Goal: Task Accomplishment & Management: Manage account settings

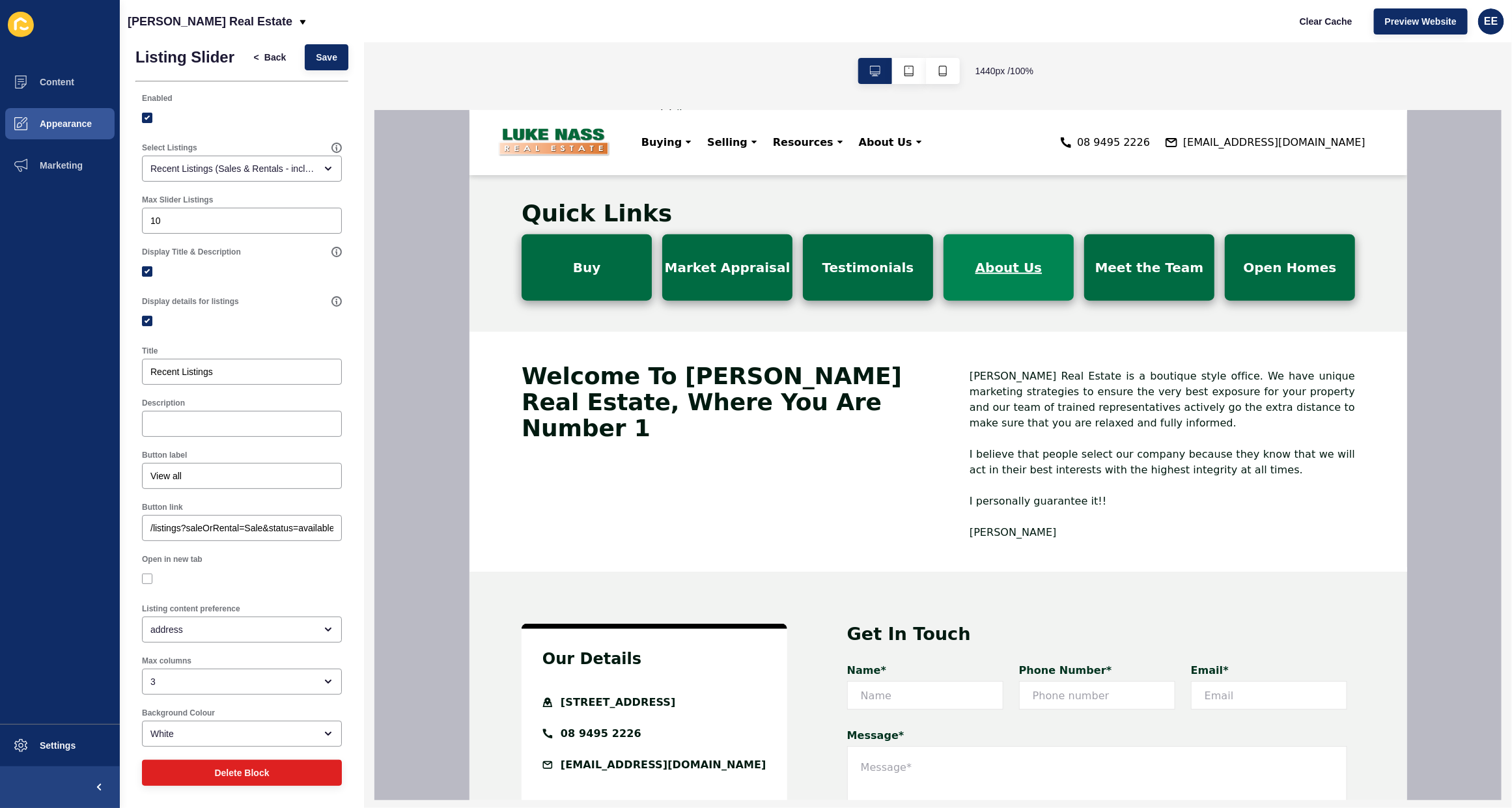
scroll to position [870, 0]
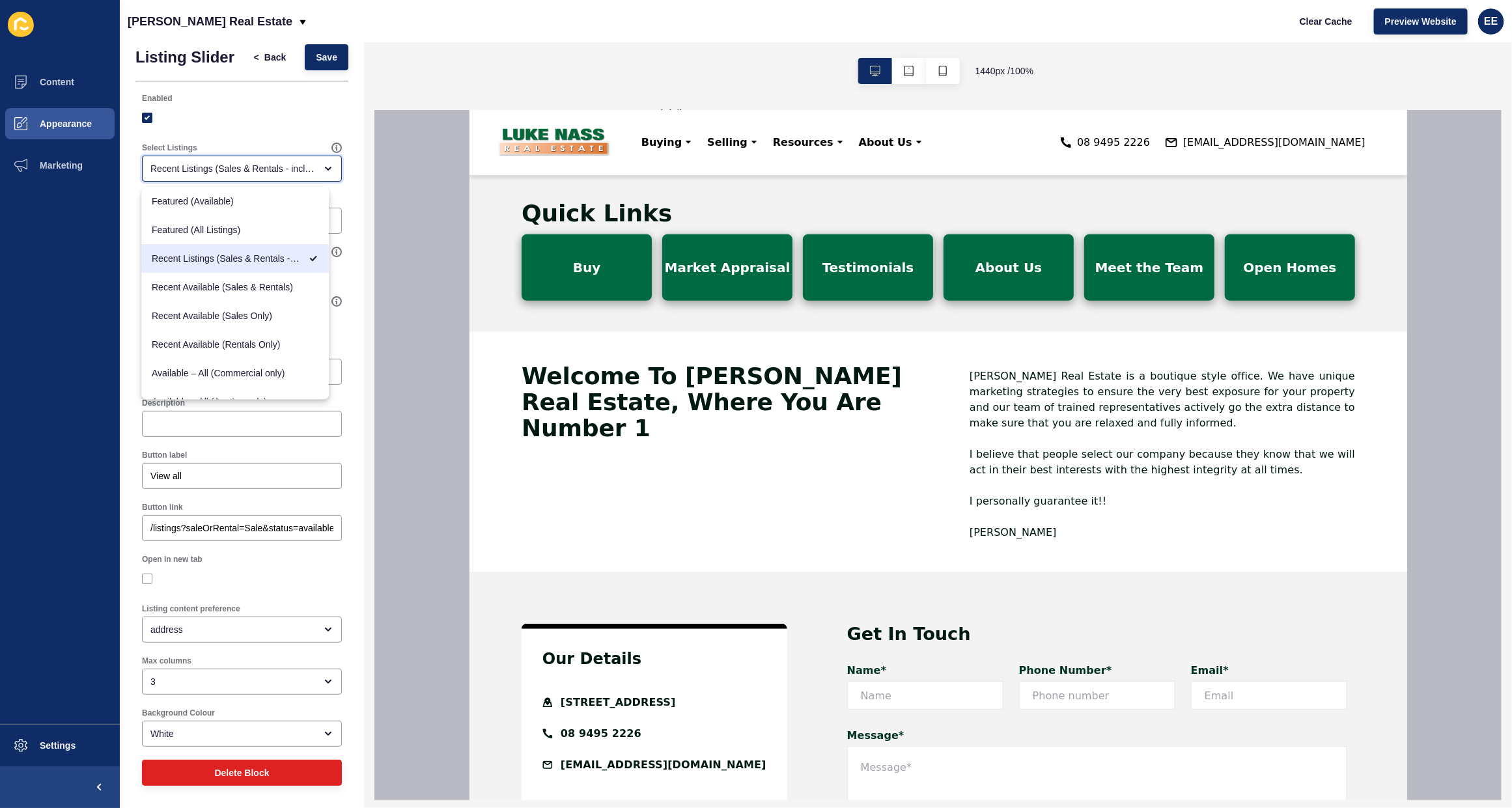
click at [166, 173] on div "Recent Listings (Sales & Rentals - including sold & leased)" at bounding box center [232, 169] width 165 height 13
click at [244, 323] on div "Recent Available (Sales Only)" at bounding box center [236, 316] width 188 height 29
type input "Recent Available (Sales Only)"
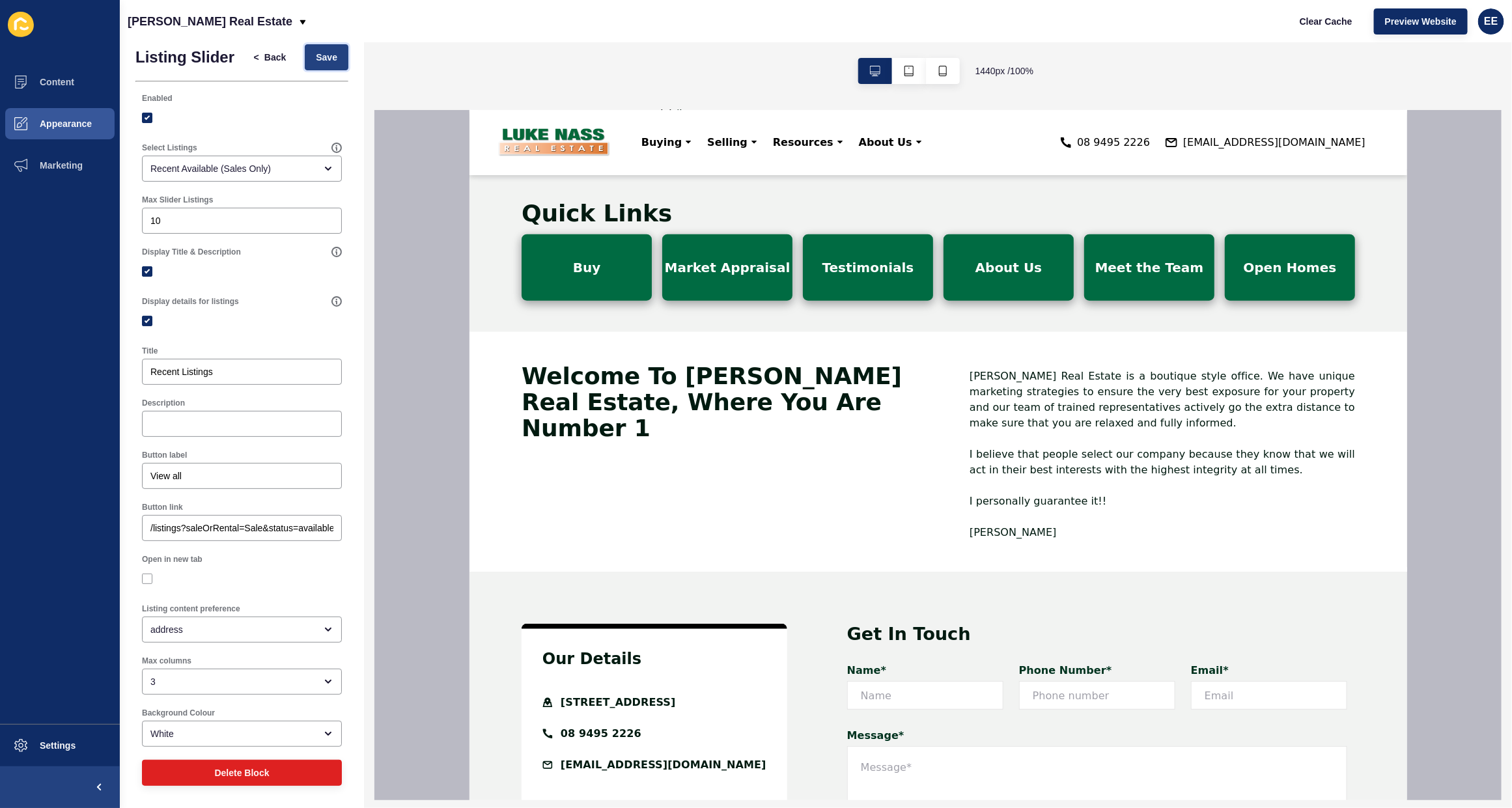
click at [305, 50] on button "Save" at bounding box center [326, 57] width 43 height 26
click at [53, 161] on span "Marketing" at bounding box center [41, 165] width 85 height 11
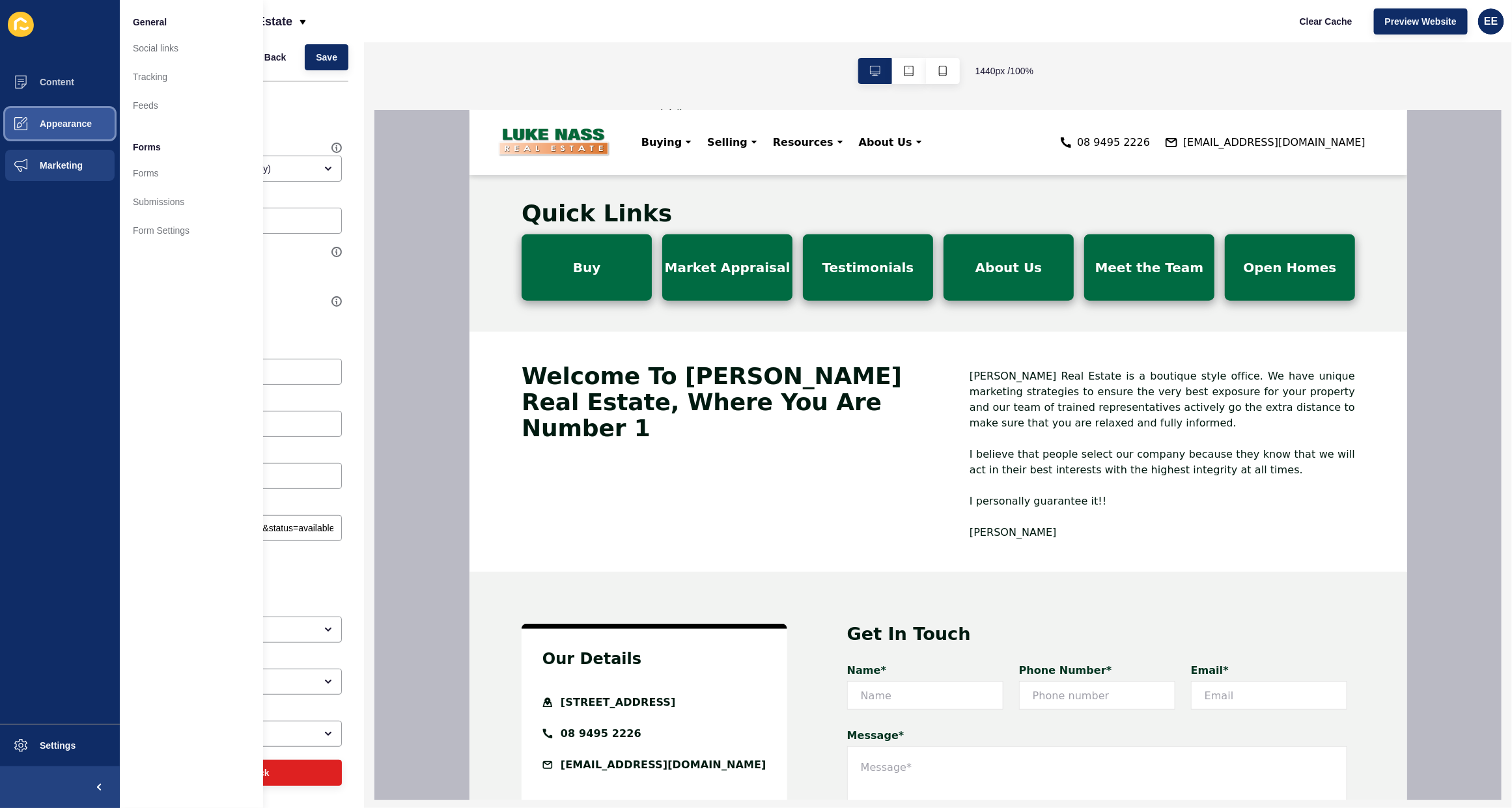
click at [46, 121] on span "Appearance" at bounding box center [45, 123] width 94 height 11
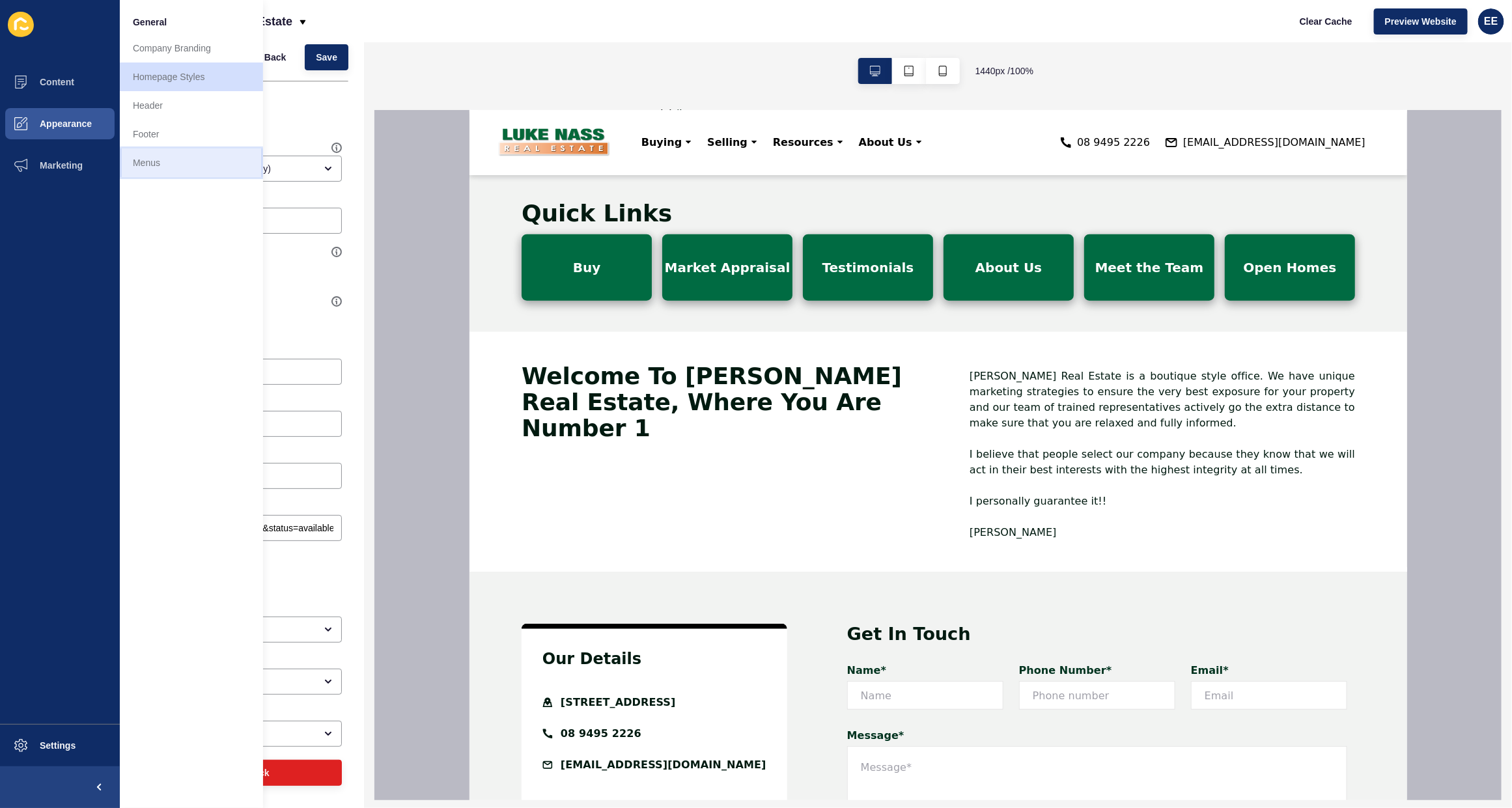
click at [148, 153] on link "Menus" at bounding box center [192, 162] width 144 height 29
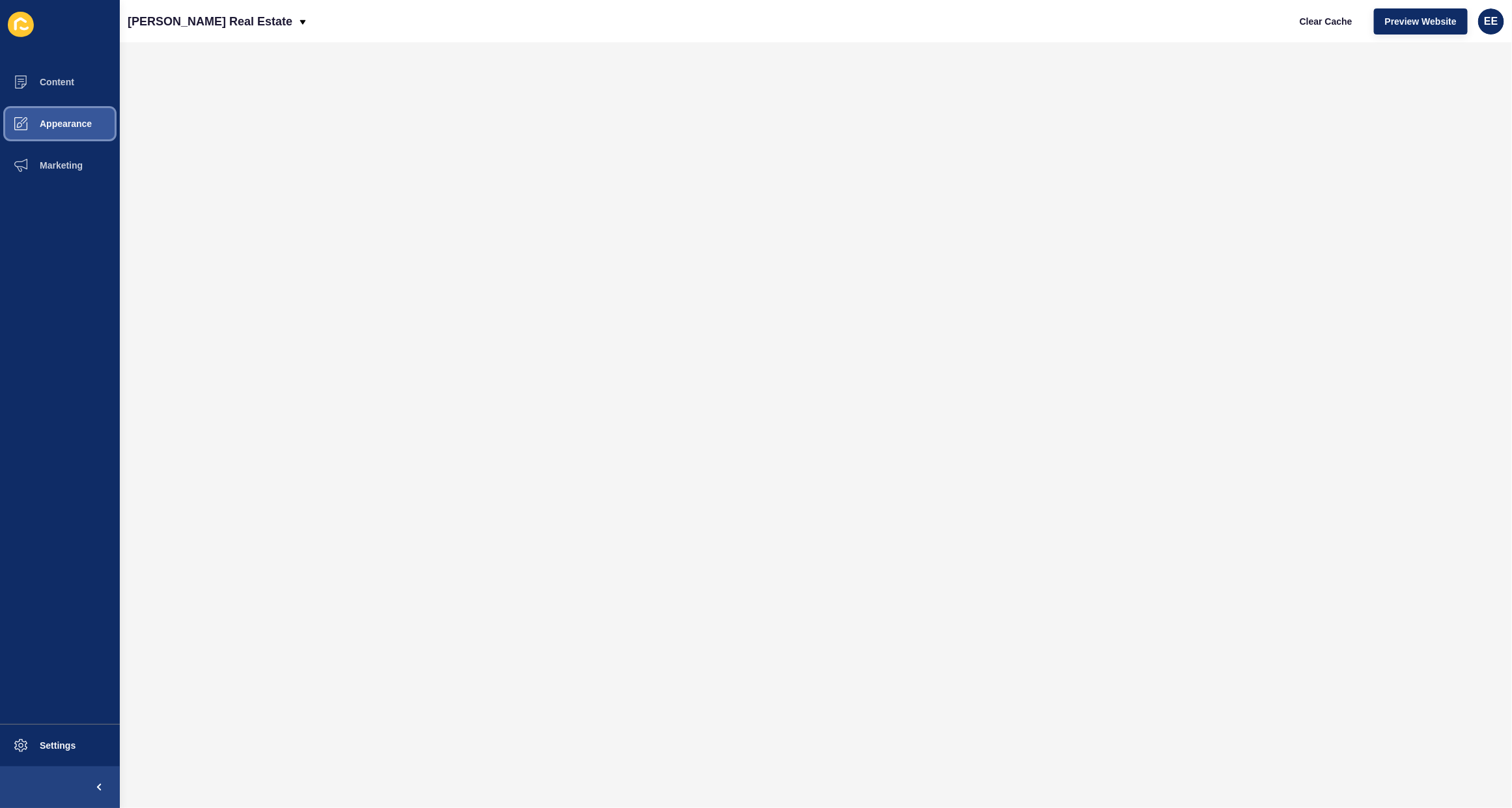
click at [73, 116] on button "Appearance" at bounding box center [60, 123] width 120 height 42
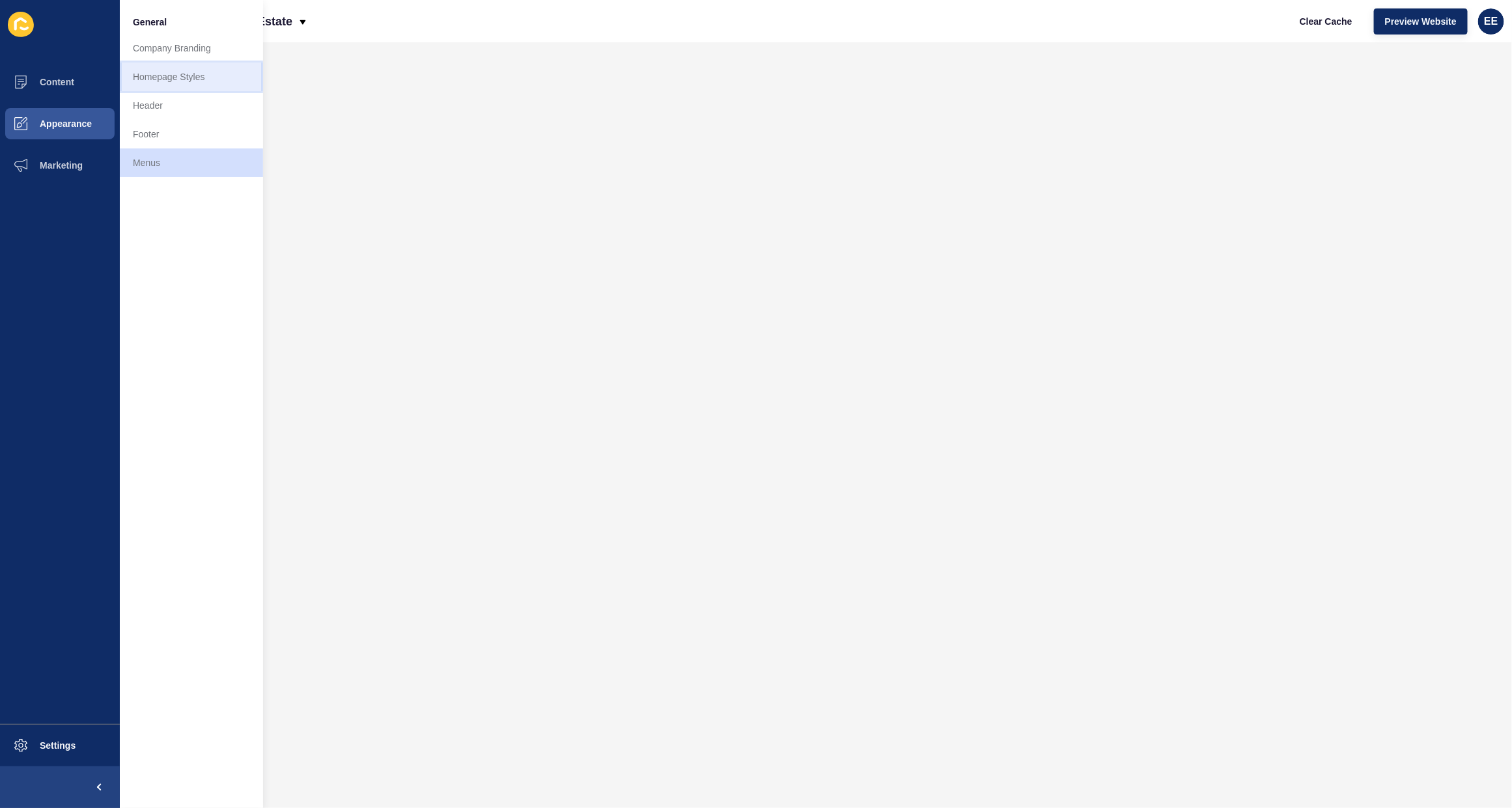
click at [176, 68] on link "Homepage Styles" at bounding box center [192, 77] width 144 height 29
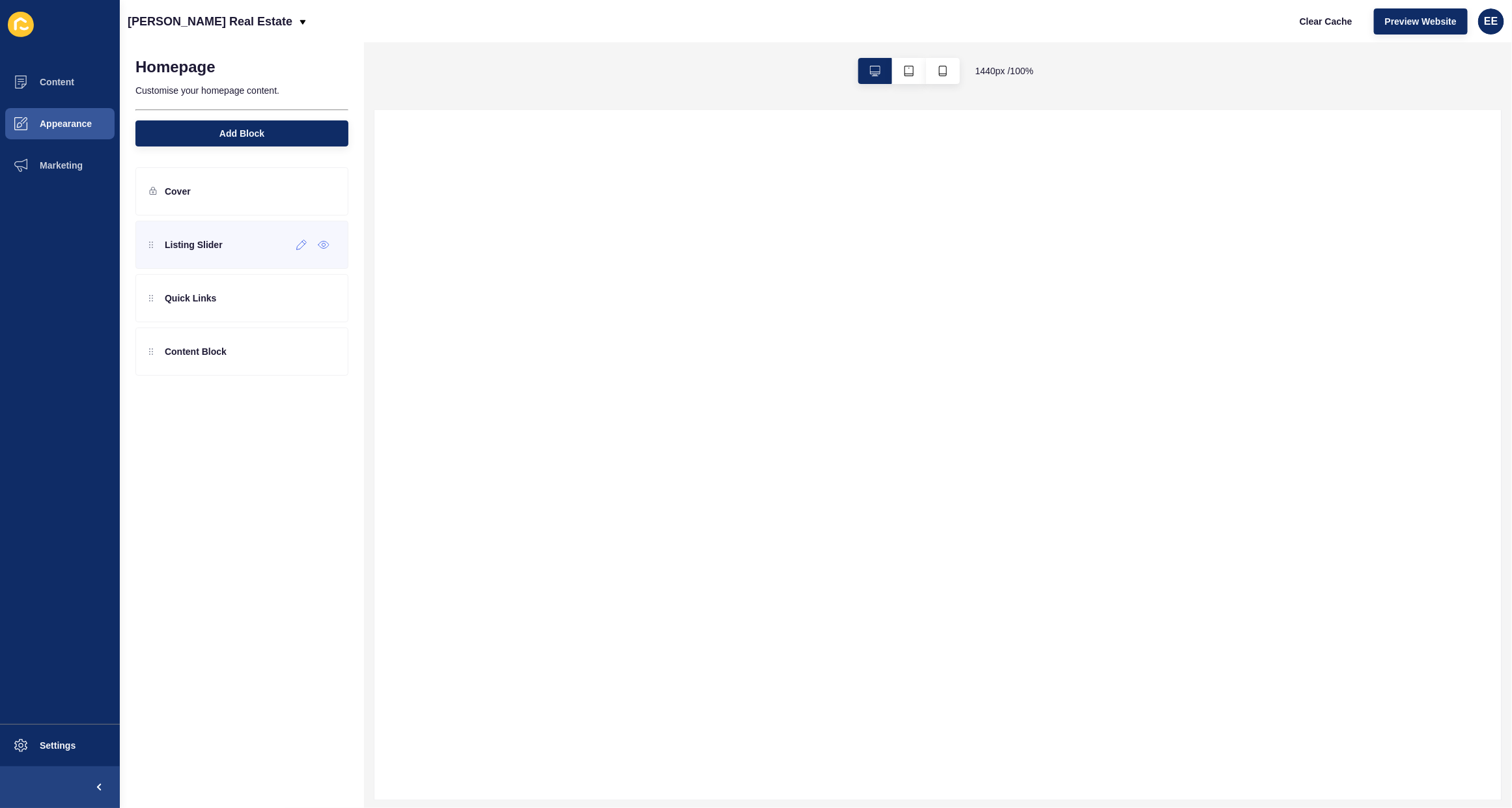
click at [222, 236] on div "Listing Slider" at bounding box center [186, 245] width 73 height 21
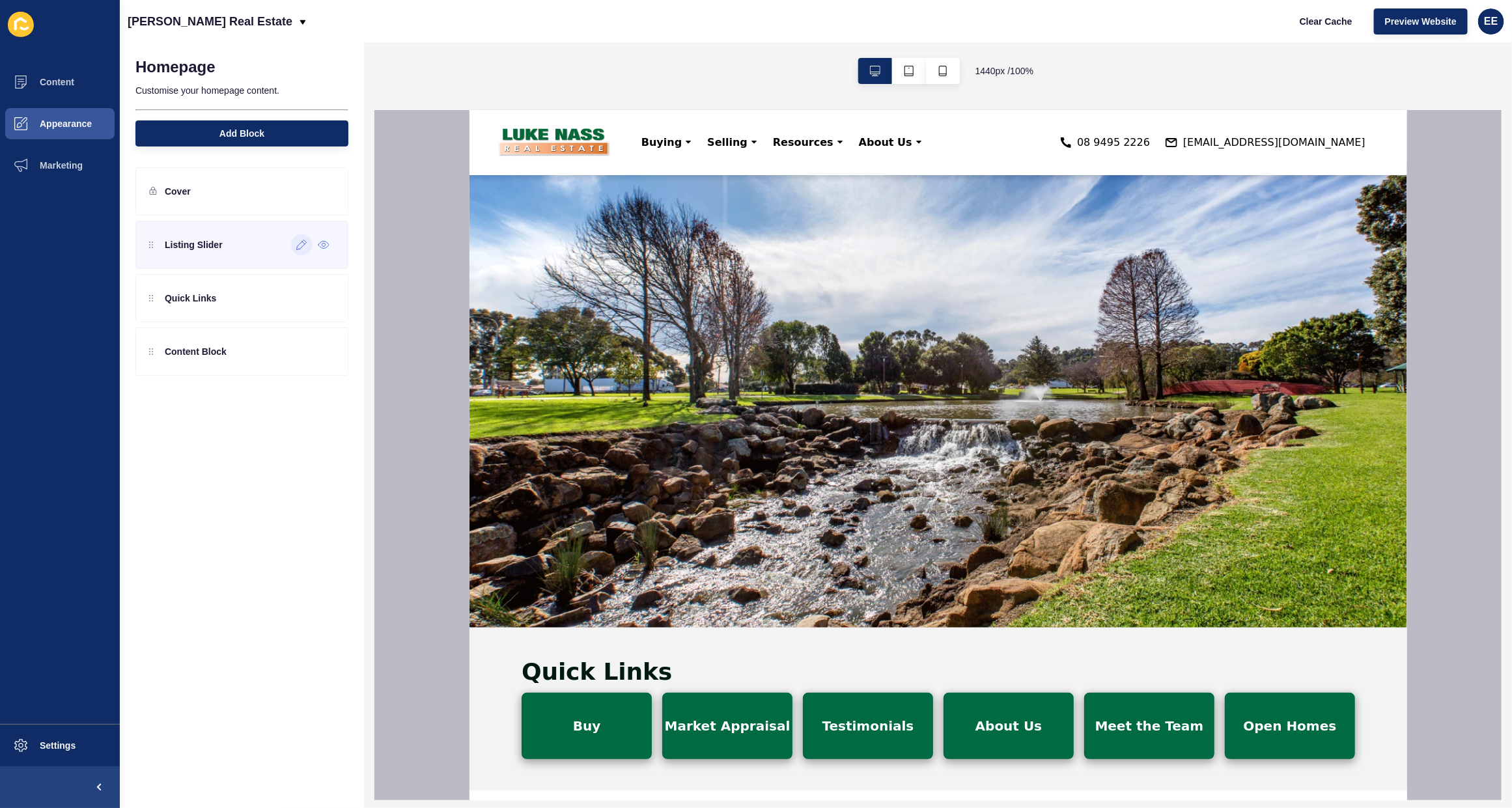
click at [297, 249] on icon at bounding box center [302, 245] width 10 height 10
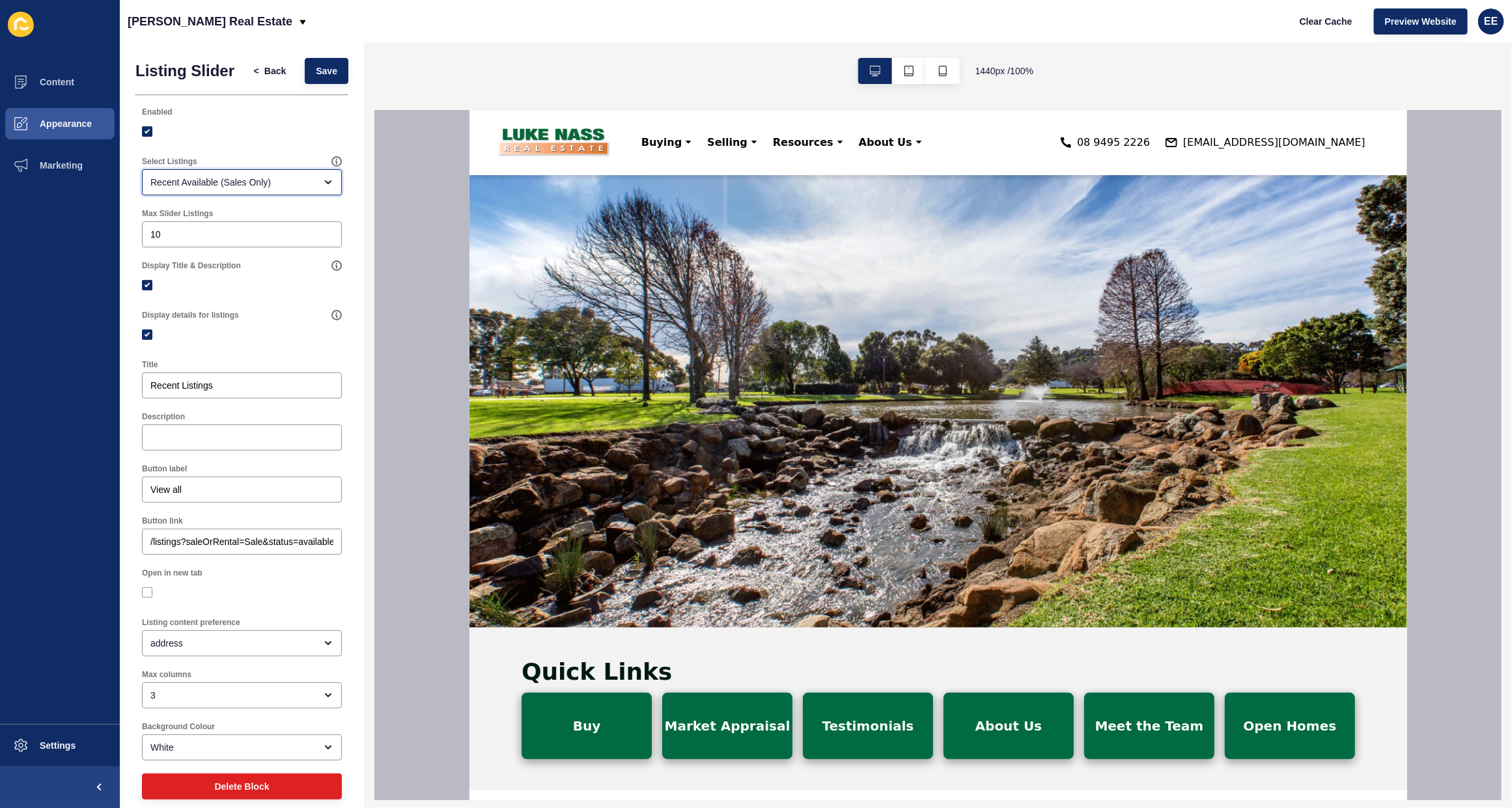
click at [249, 189] on div "Recent Available (Sales Only)" at bounding box center [232, 183] width 165 height 13
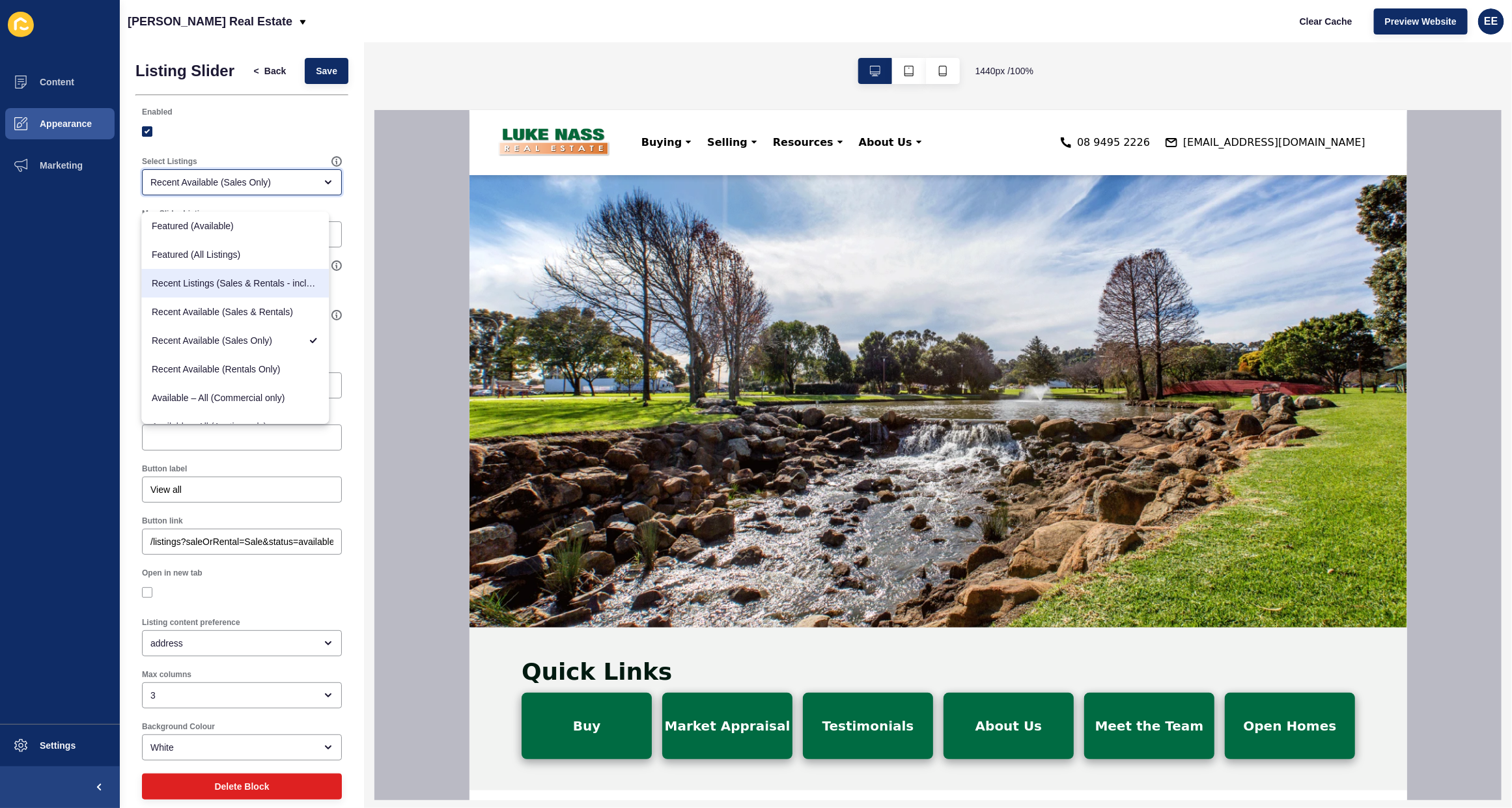
click at [219, 293] on div "Recent Listings (Sales & Rentals - including sold & leased)" at bounding box center [236, 283] width 188 height 29
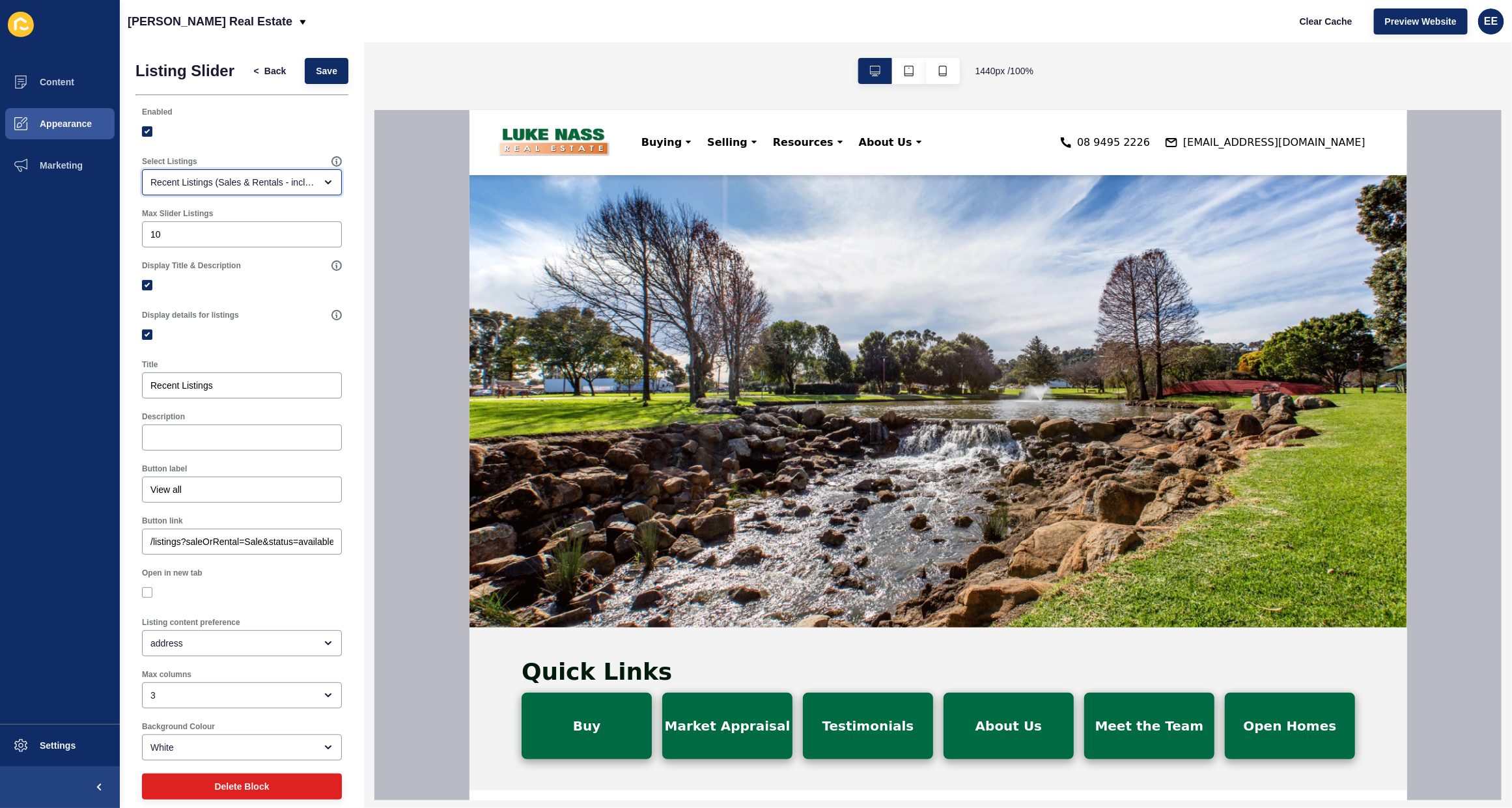
click at [266, 189] on div "Recent Listings (Sales & Rentals - including sold & leased)" at bounding box center [232, 183] width 165 height 13
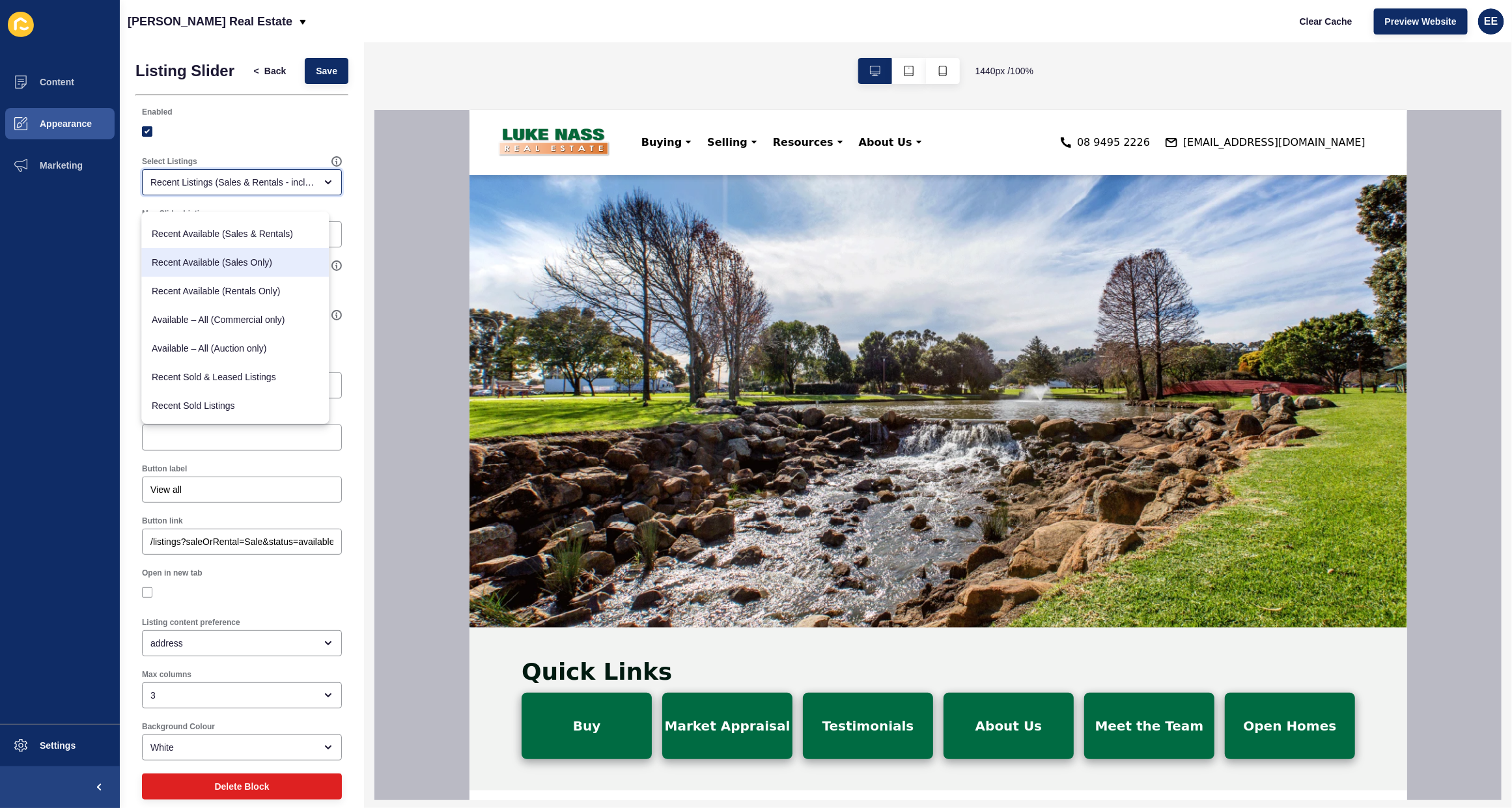
scroll to position [160, 0]
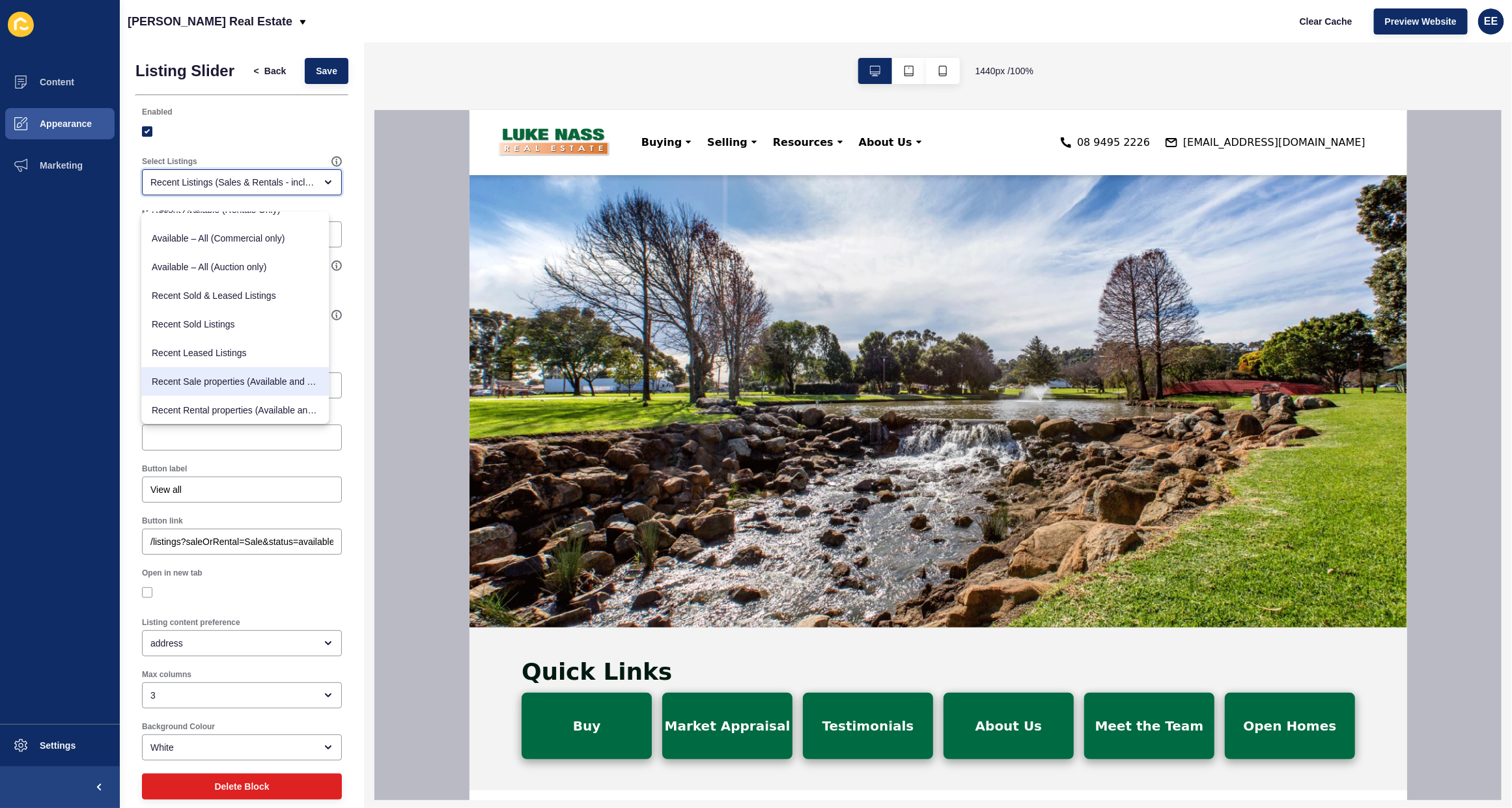
drag, startPoint x: 250, startPoint y: 379, endPoint x: 280, endPoint y: 366, distance: 32.7
click at [250, 379] on span "Recent Sale properties (Available and Sold)" at bounding box center [236, 382] width 166 height 13
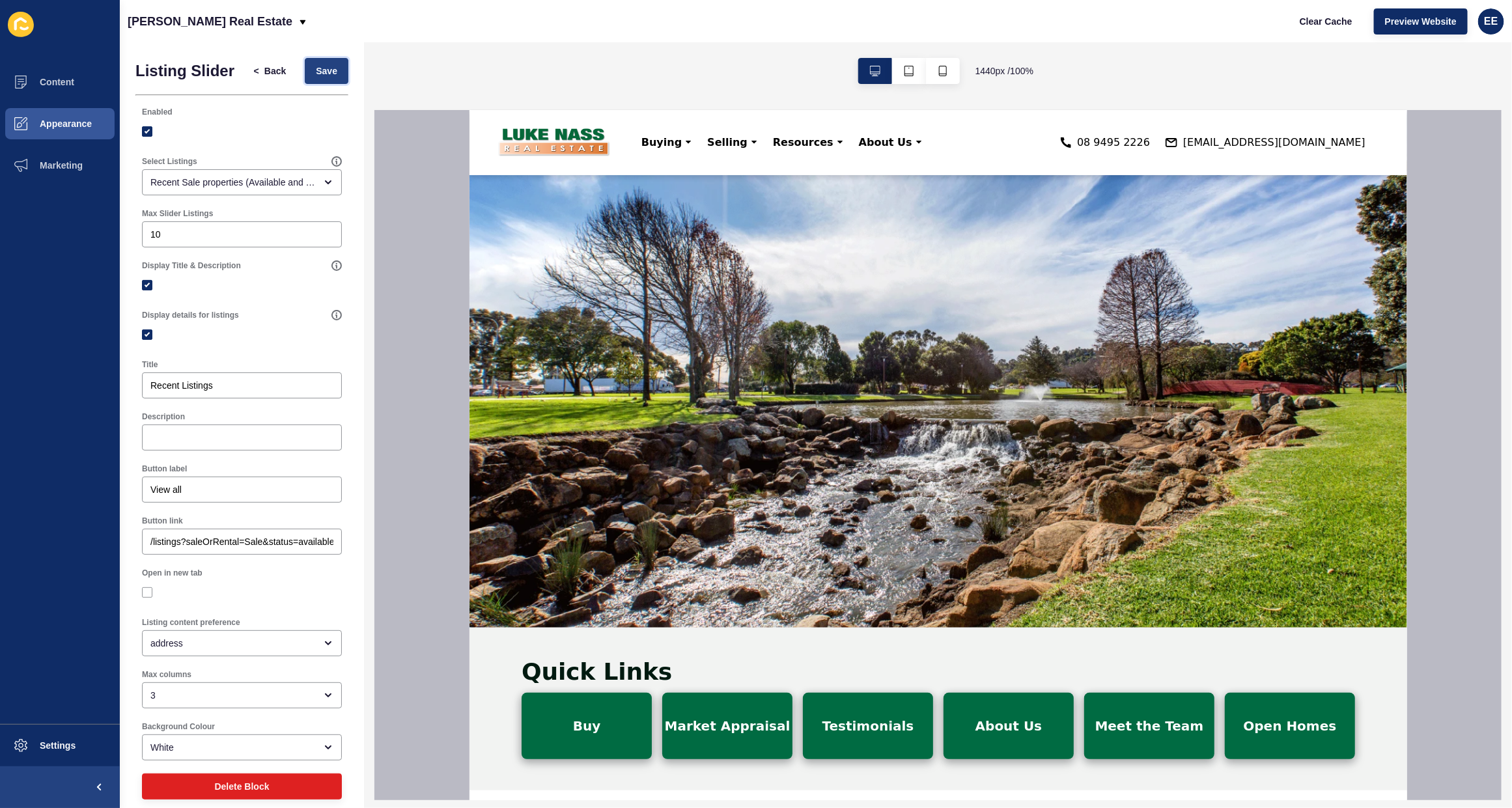
click at [305, 63] on button "Save" at bounding box center [326, 71] width 43 height 26
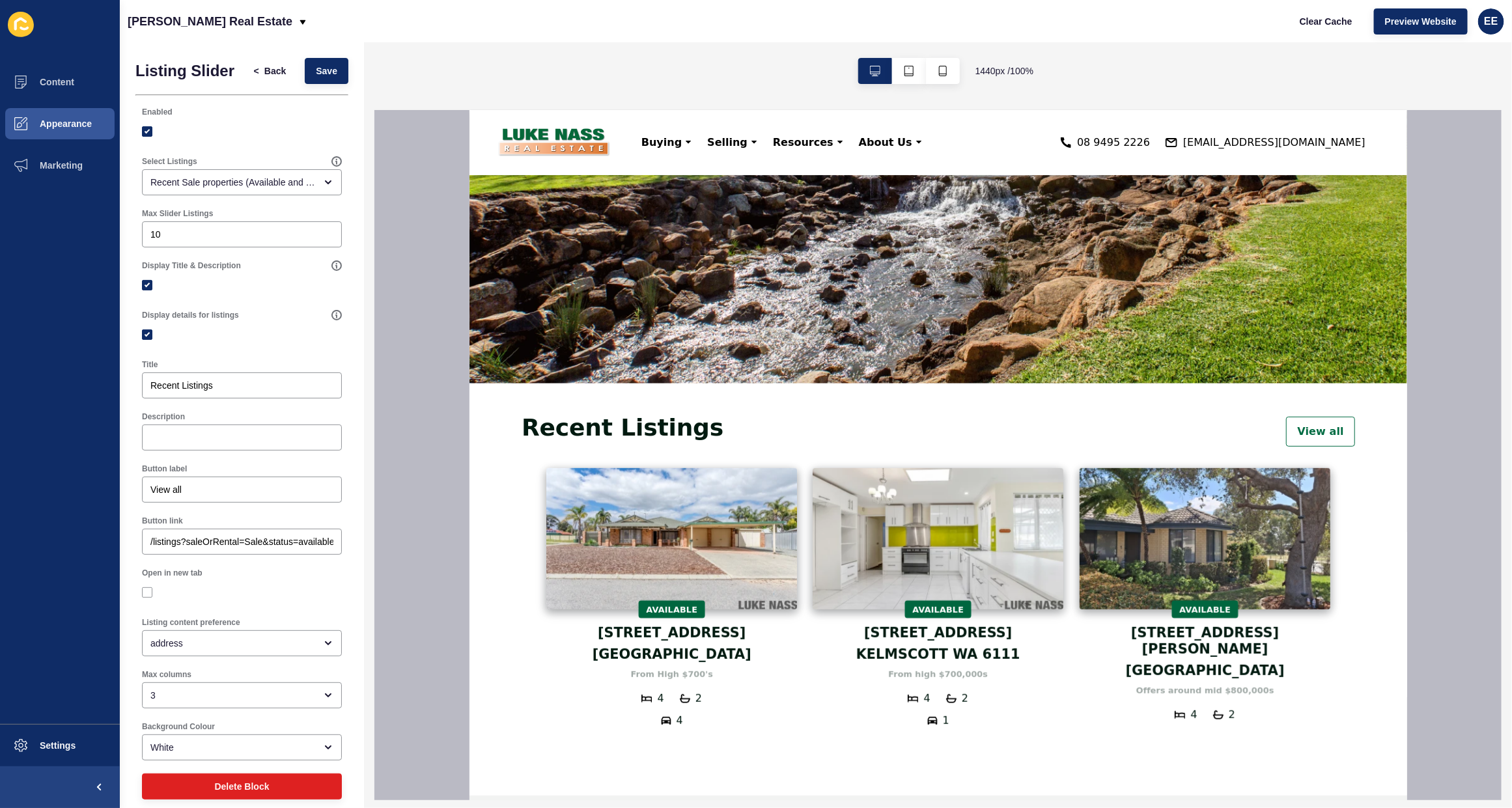
scroll to position [325, 0]
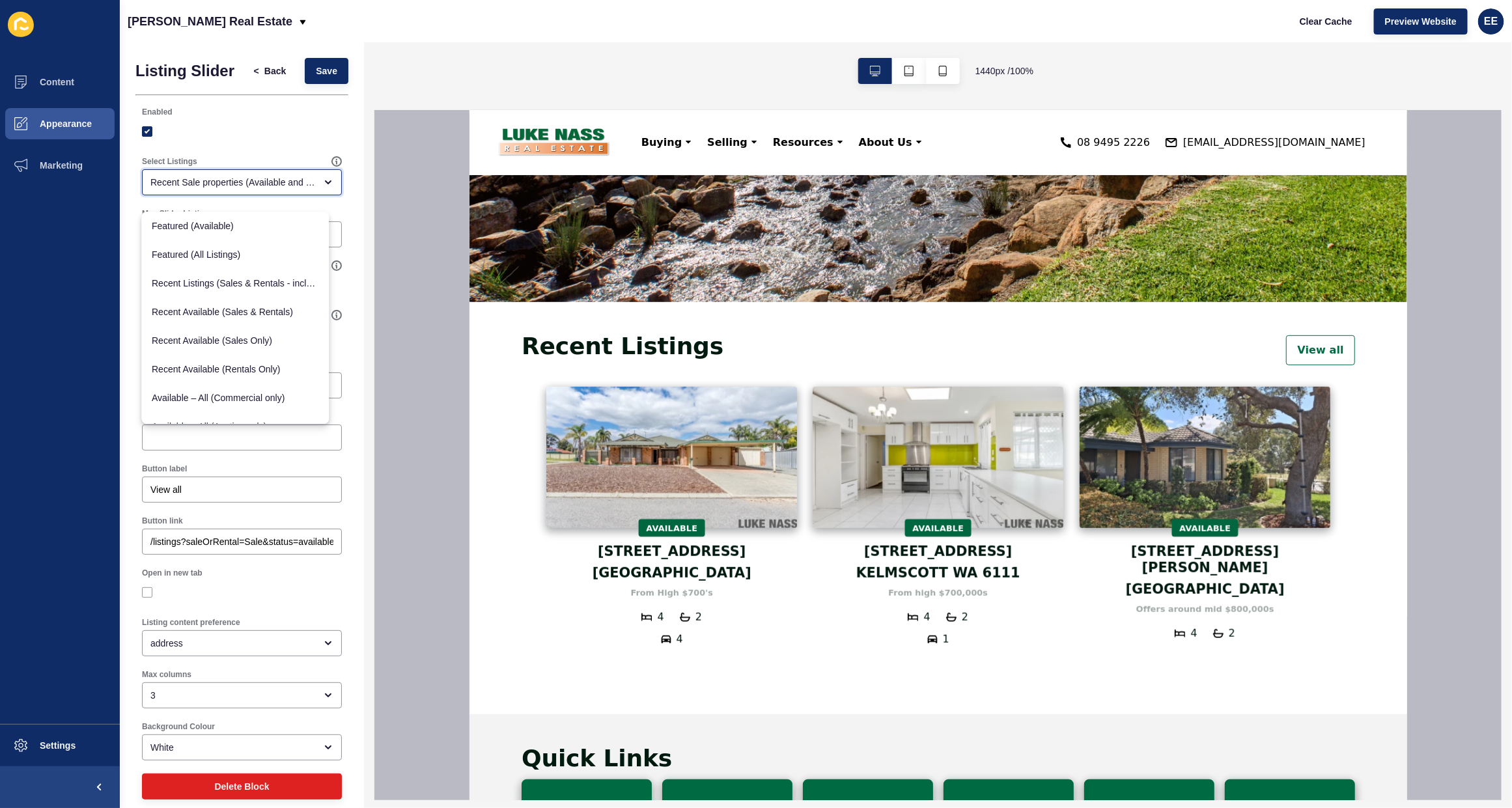
click at [249, 189] on div "Recent Sale properties (Available and Sold)" at bounding box center [232, 183] width 165 height 13
click at [245, 337] on span "Recent Available (Sales Only)" at bounding box center [236, 341] width 166 height 13
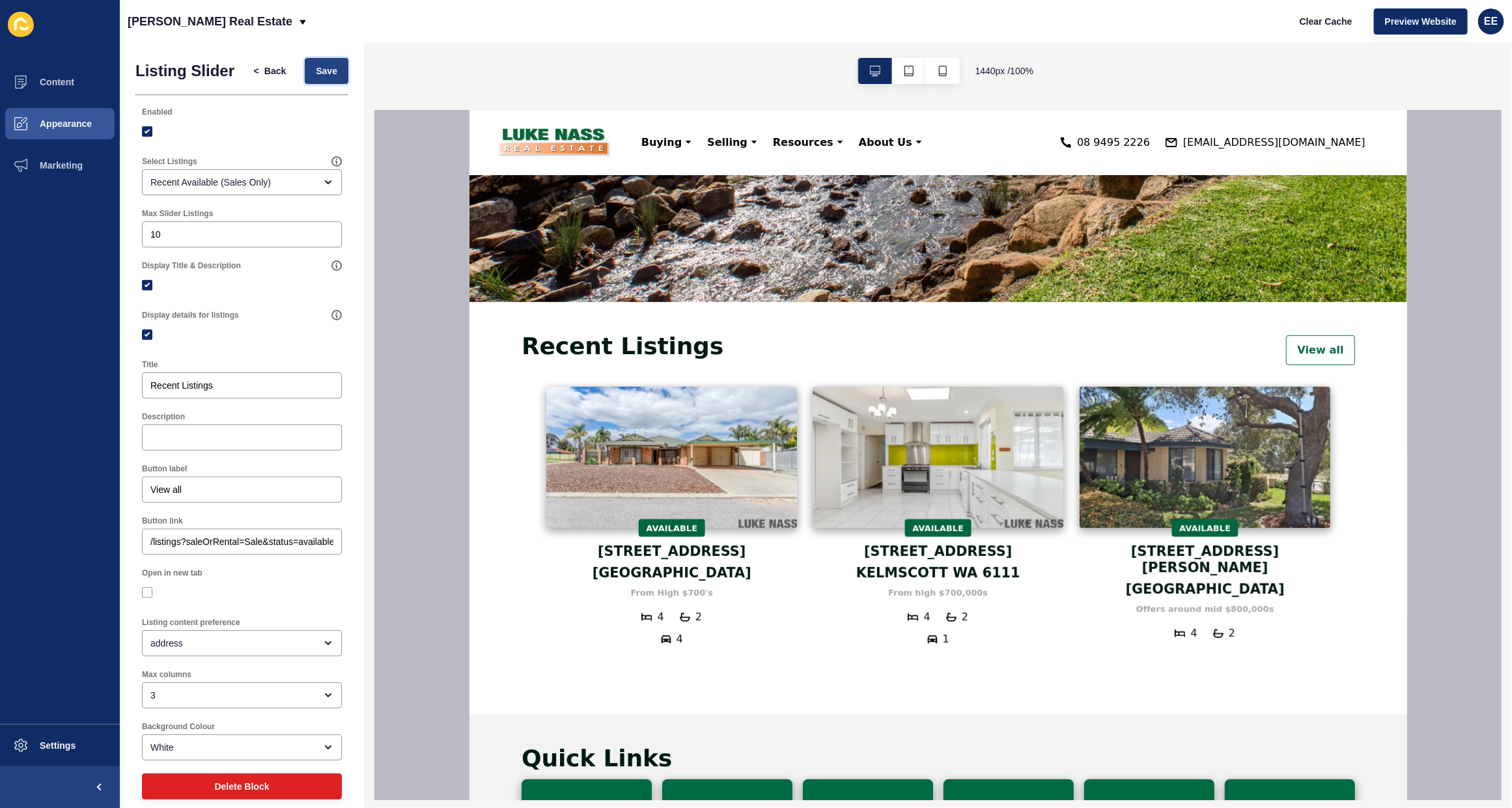
click at [316, 77] on span "Save" at bounding box center [326, 71] width 21 height 13
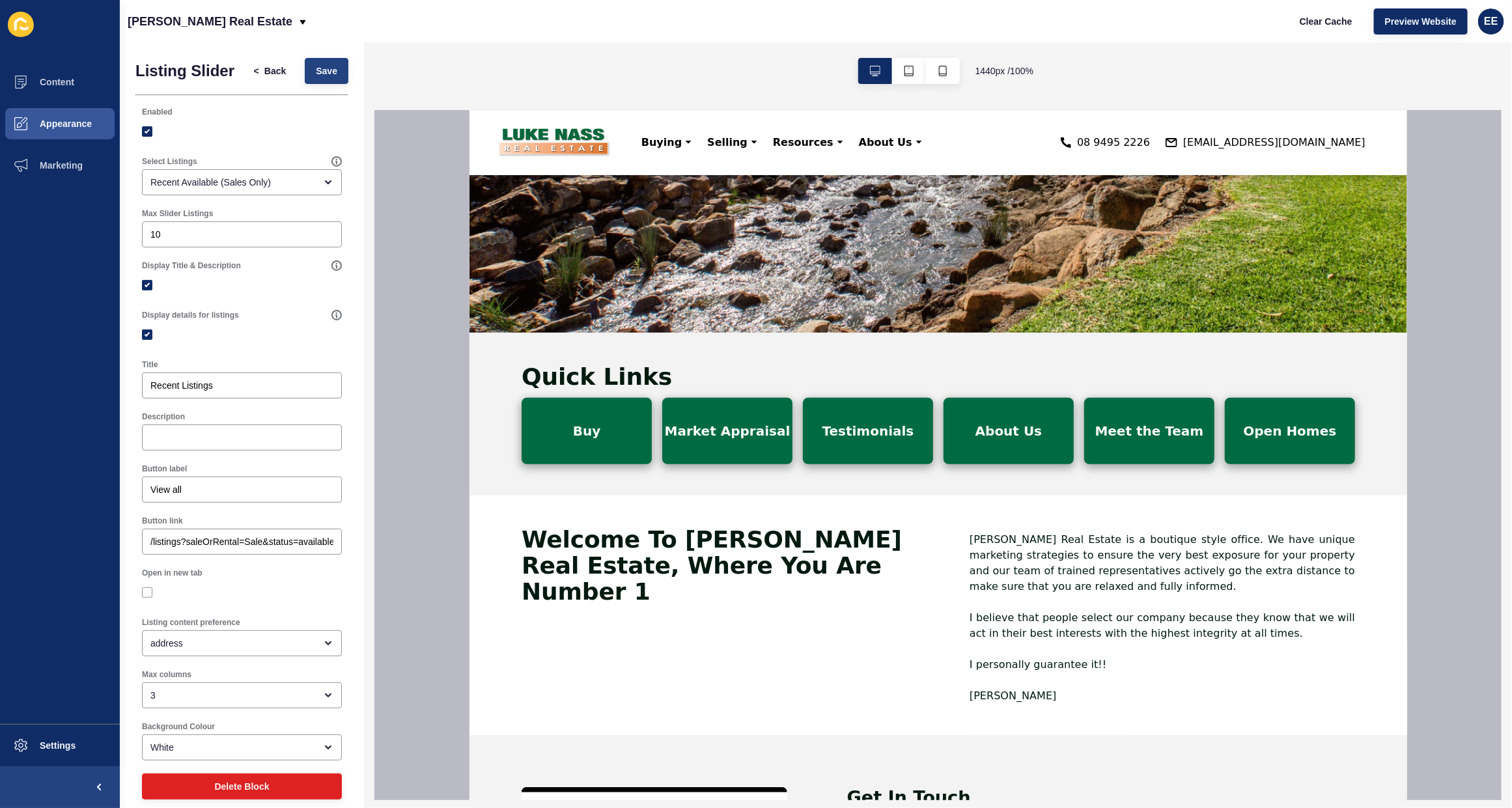
scroll to position [325, 0]
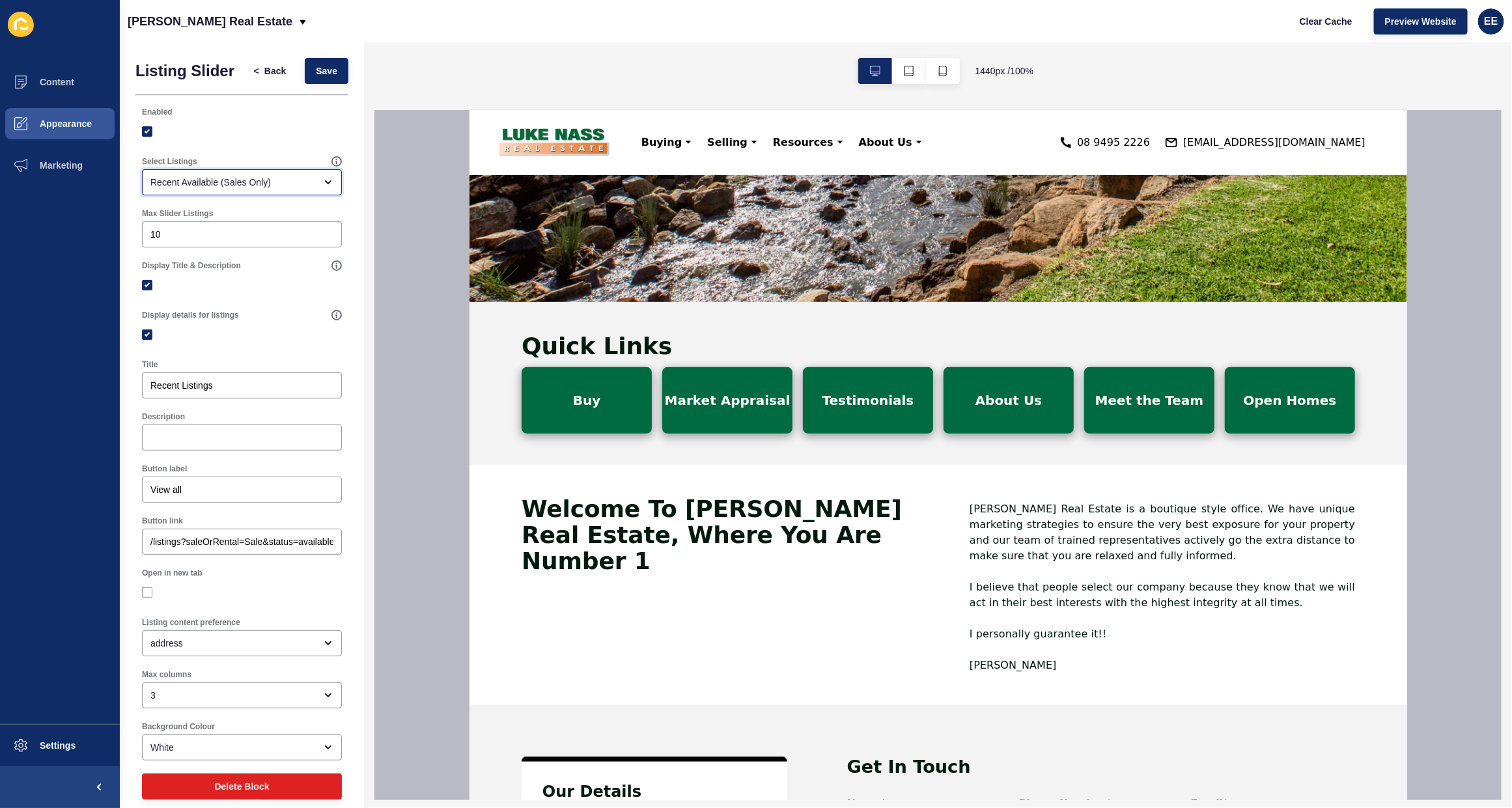
click at [225, 189] on div "Recent Available (Sales Only)" at bounding box center [232, 183] width 165 height 13
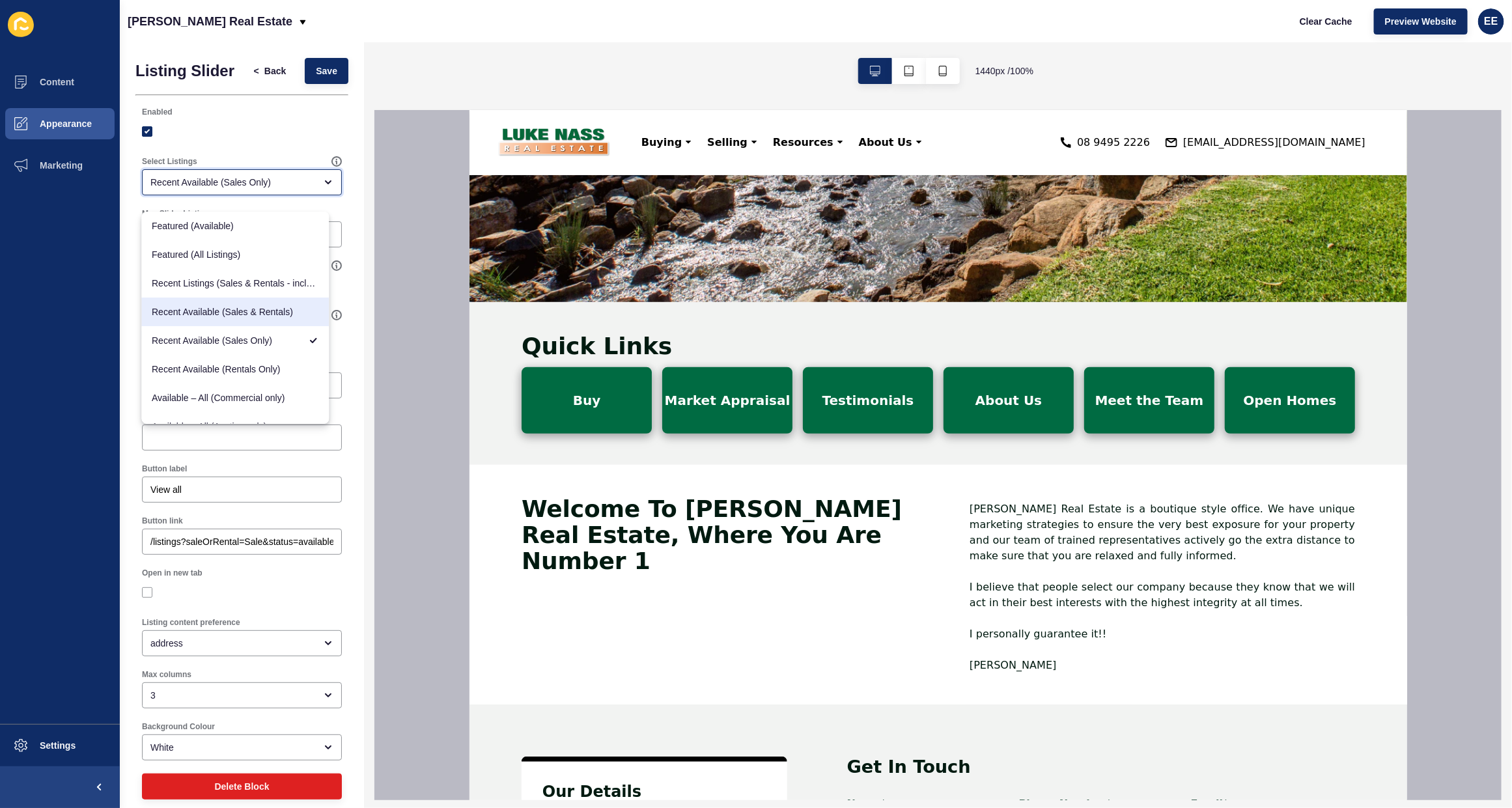
click at [214, 303] on div "Recent Available (Sales & Rentals)" at bounding box center [236, 311] width 188 height 29
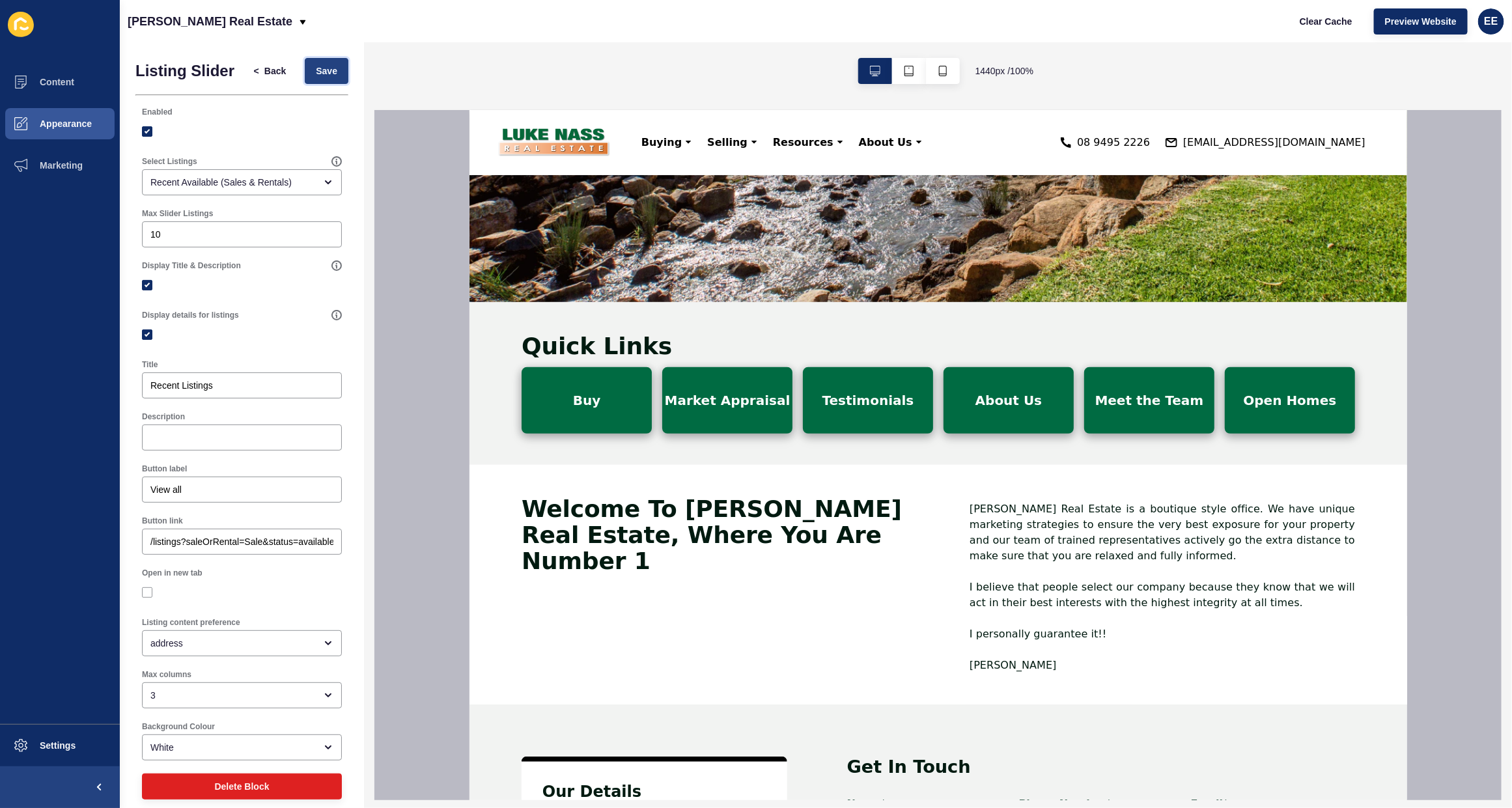
click at [316, 73] on span "Save" at bounding box center [326, 71] width 21 height 13
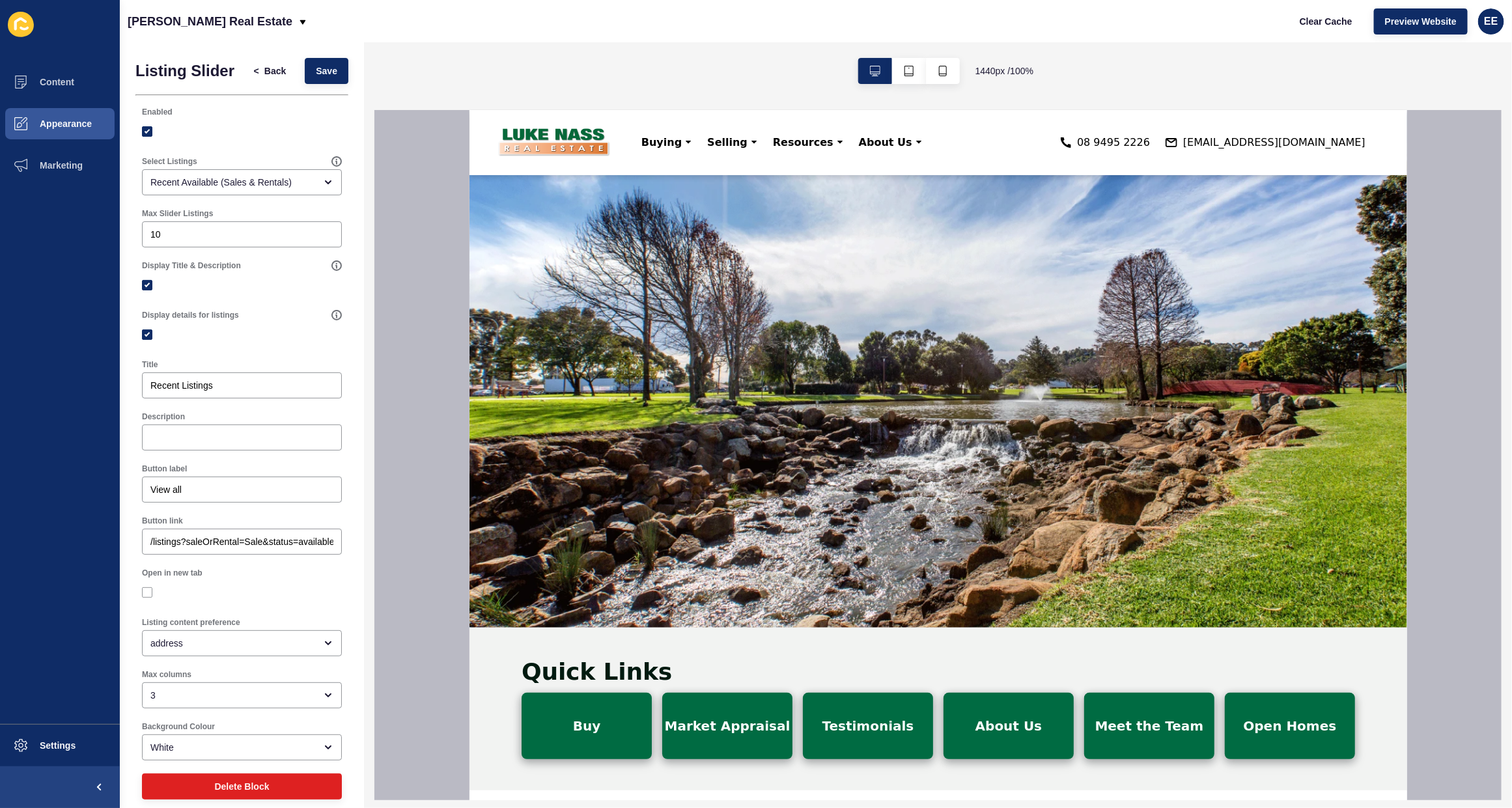
scroll to position [0, 0]
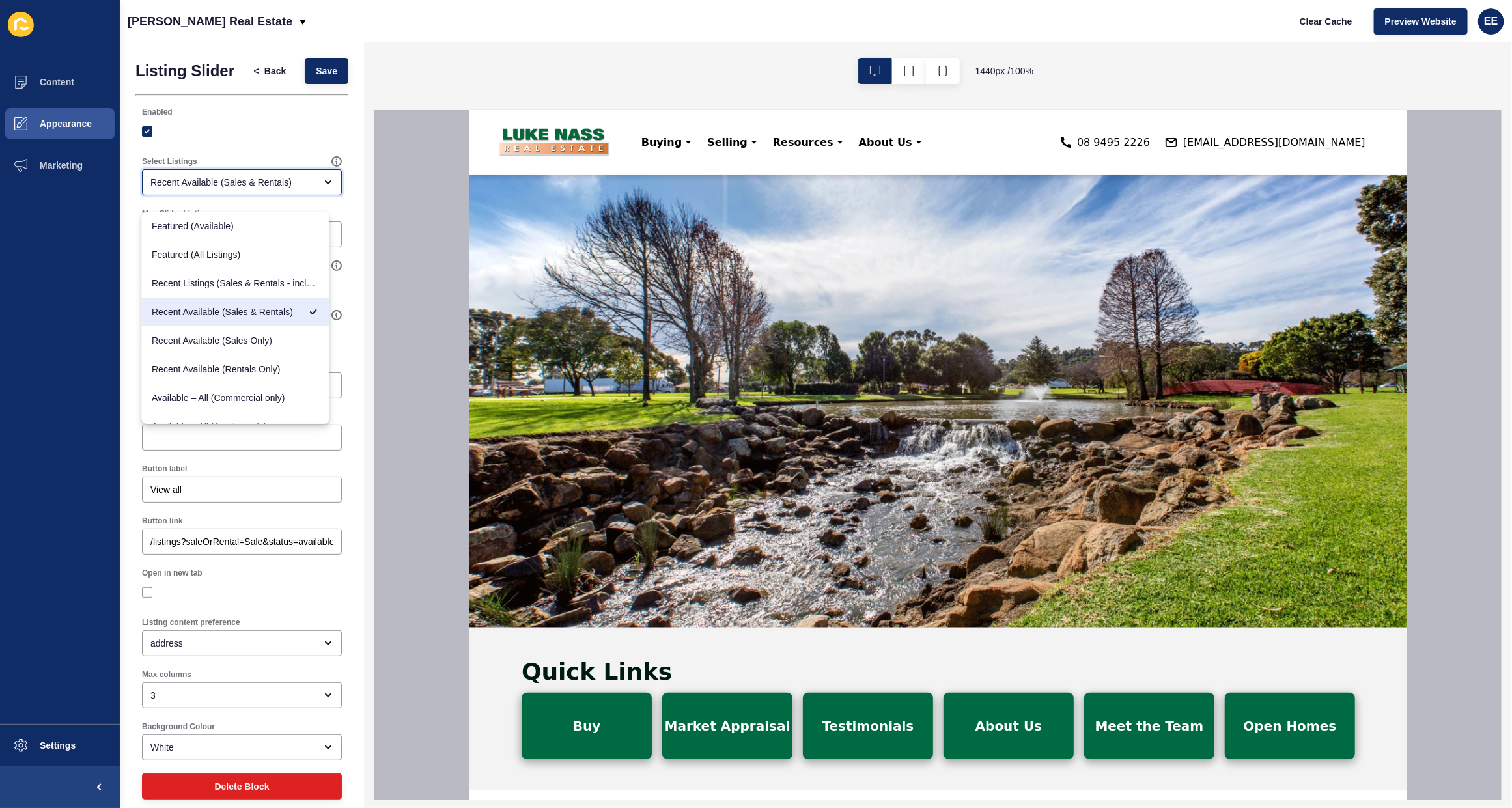
click at [258, 188] on div "Recent Available (Sales & Rentals)" at bounding box center [232, 183] width 165 height 13
click at [248, 344] on span "Available – All (Auction only)" at bounding box center [236, 345] width 166 height 13
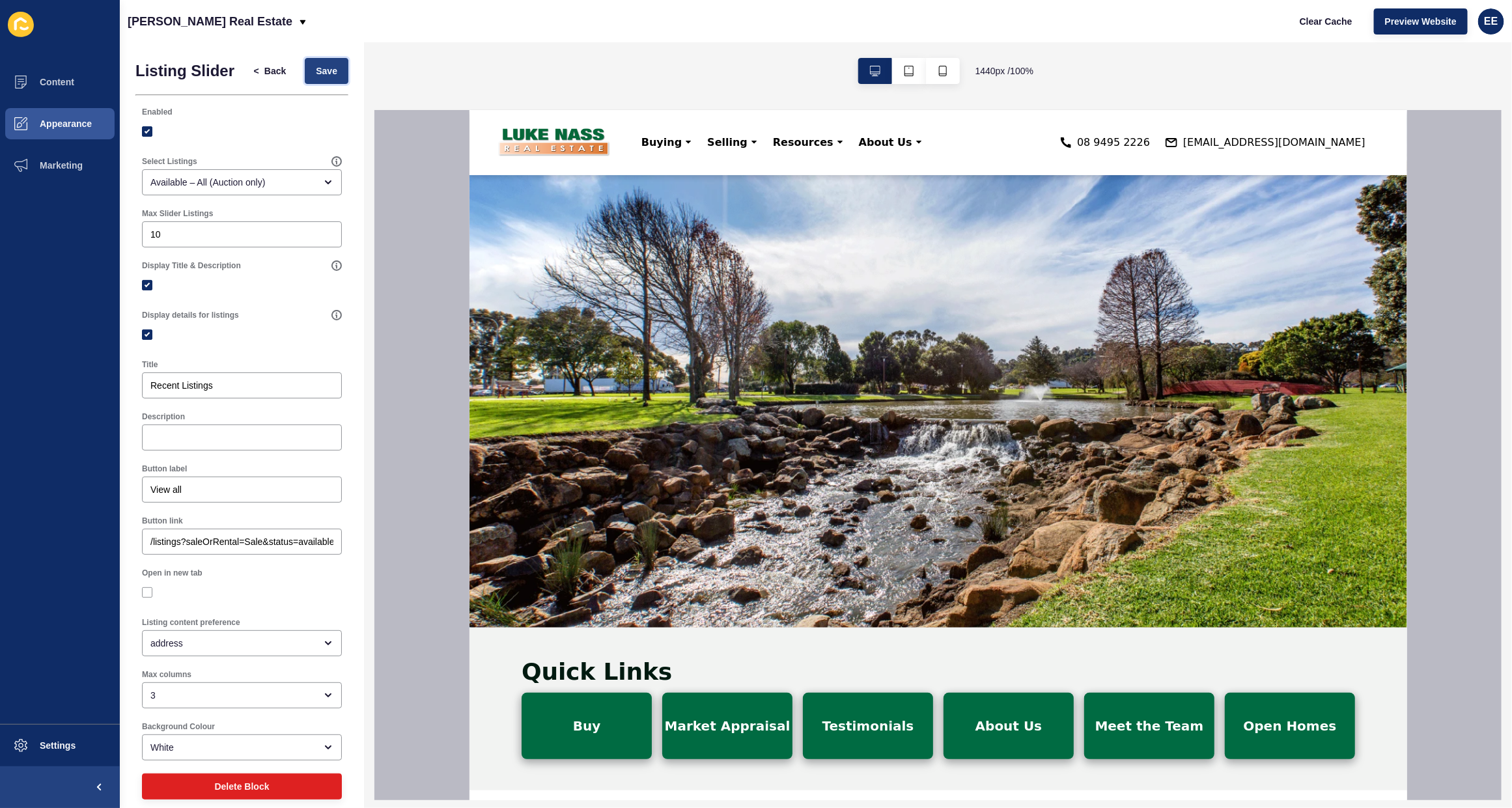
click at [316, 73] on span "Save" at bounding box center [326, 71] width 21 height 13
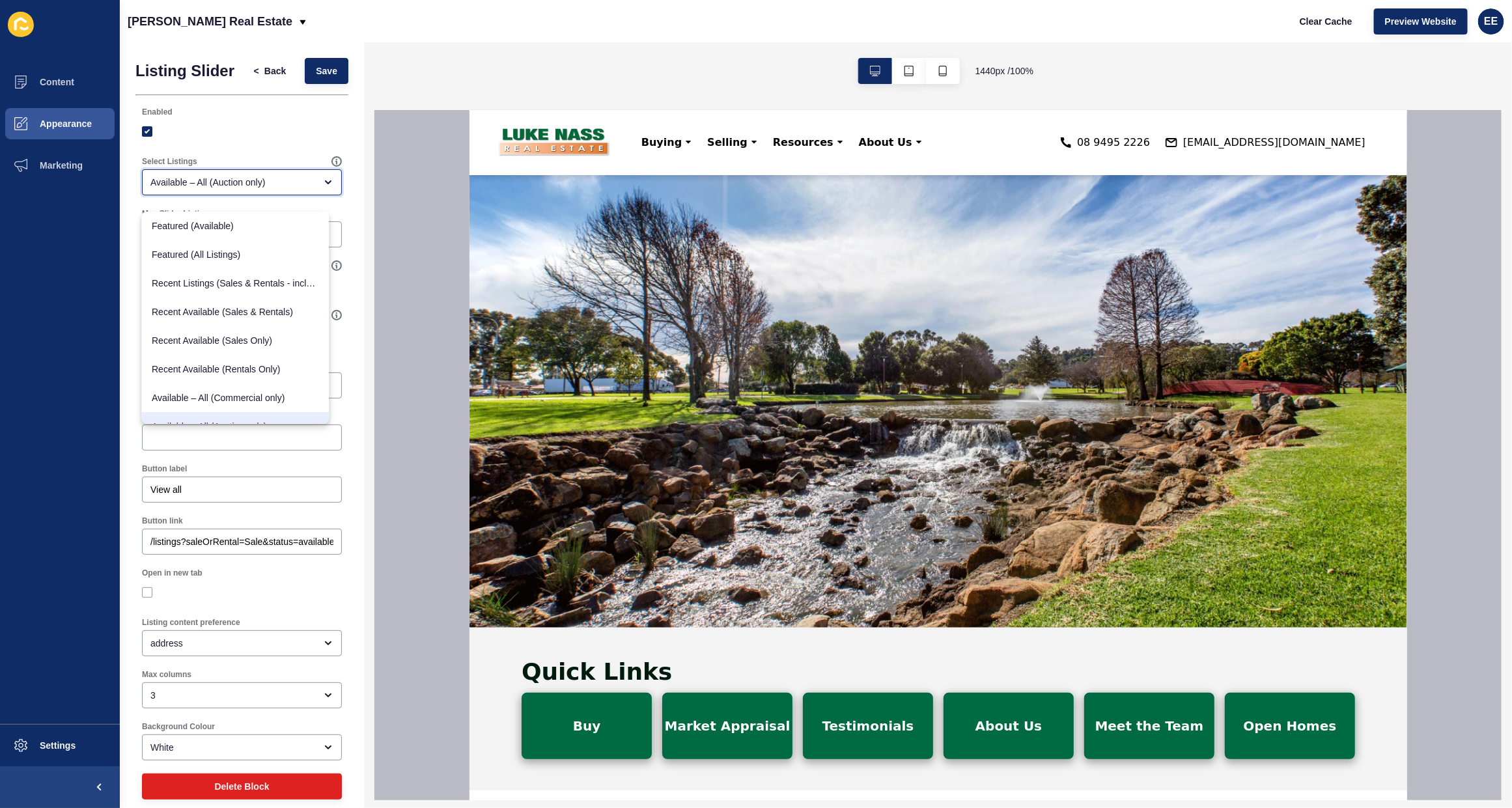
click at [265, 189] on div "Available – All (Auction only)" at bounding box center [232, 183] width 165 height 13
click at [230, 254] on span "Featured (All Listings)" at bounding box center [236, 254] width 166 height 13
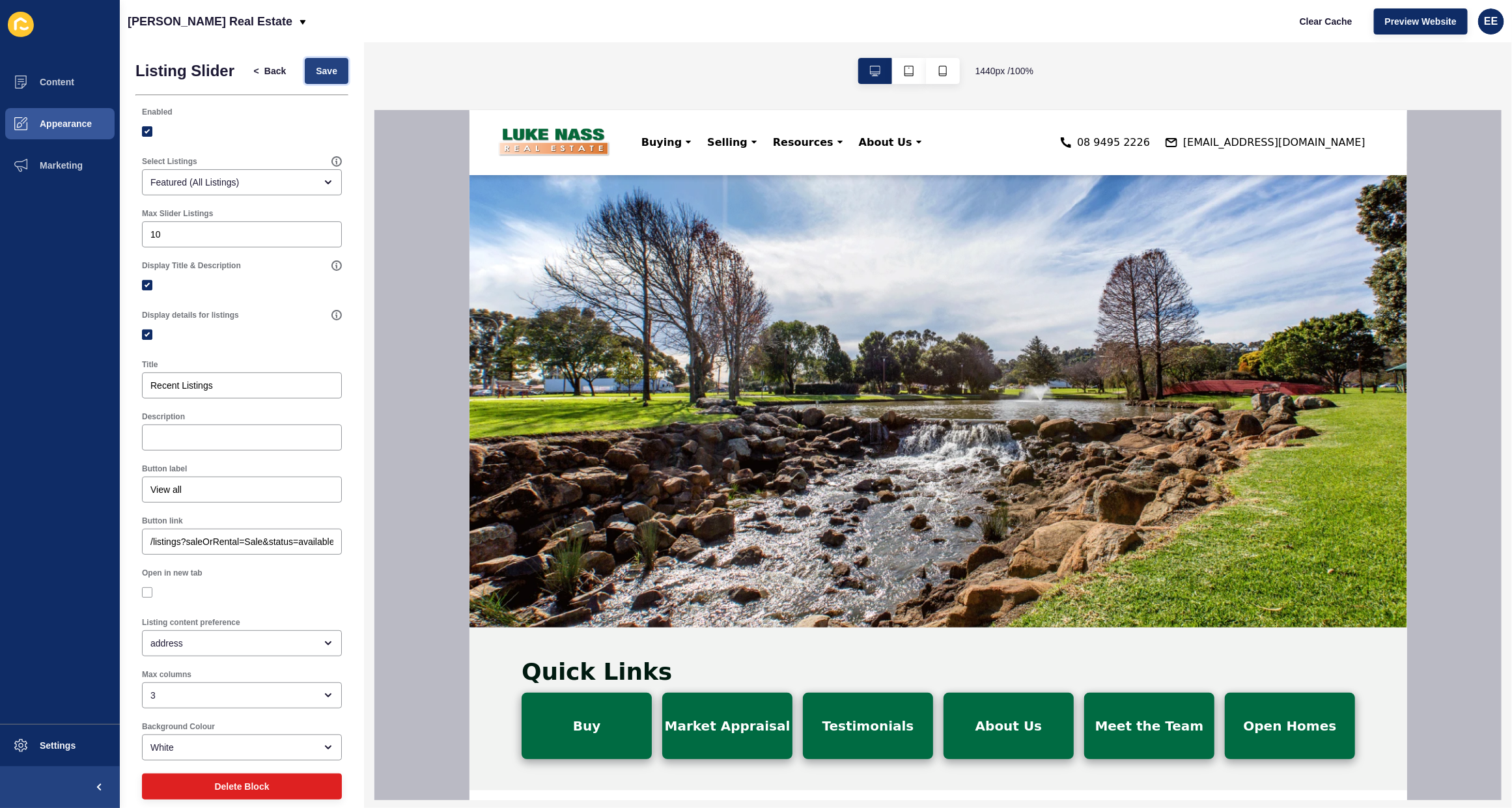
click at [316, 77] on span "Save" at bounding box center [326, 71] width 21 height 13
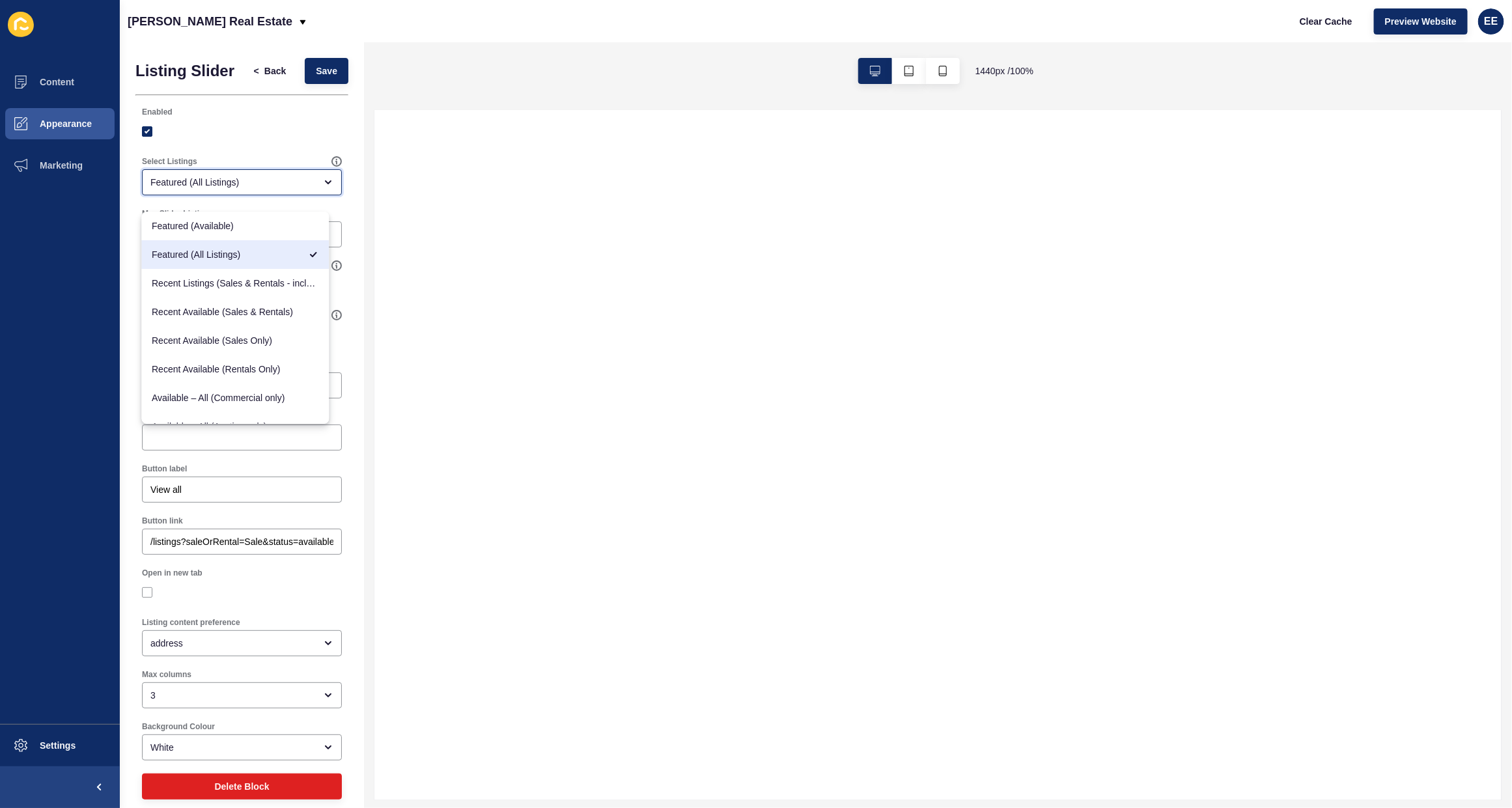
click at [267, 188] on div "Featured (All Listings)" at bounding box center [232, 183] width 165 height 13
click at [265, 334] on span "Recent Available (Sales Only)" at bounding box center [236, 341] width 166 height 13
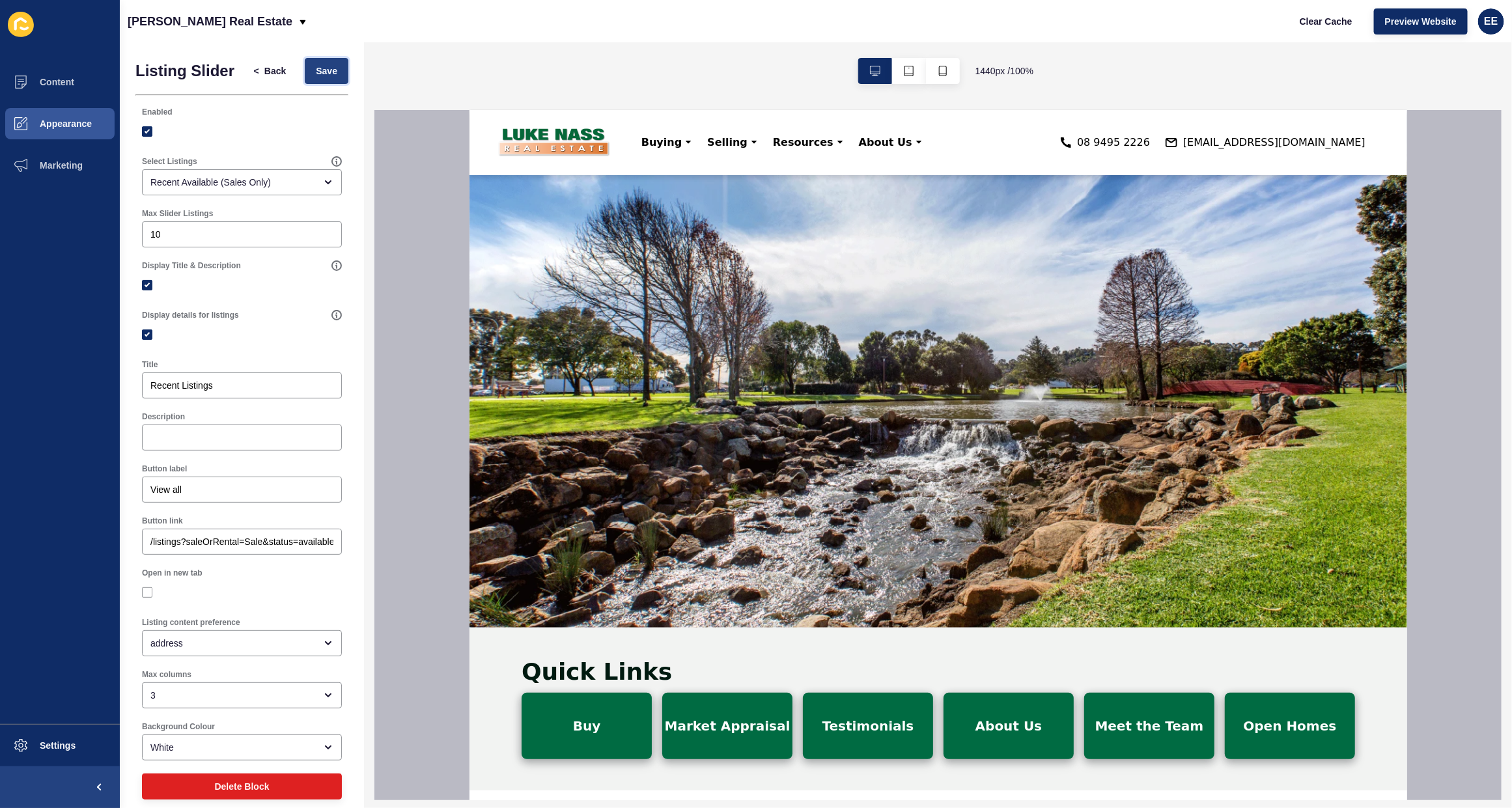
click at [316, 69] on span "Save" at bounding box center [326, 71] width 21 height 13
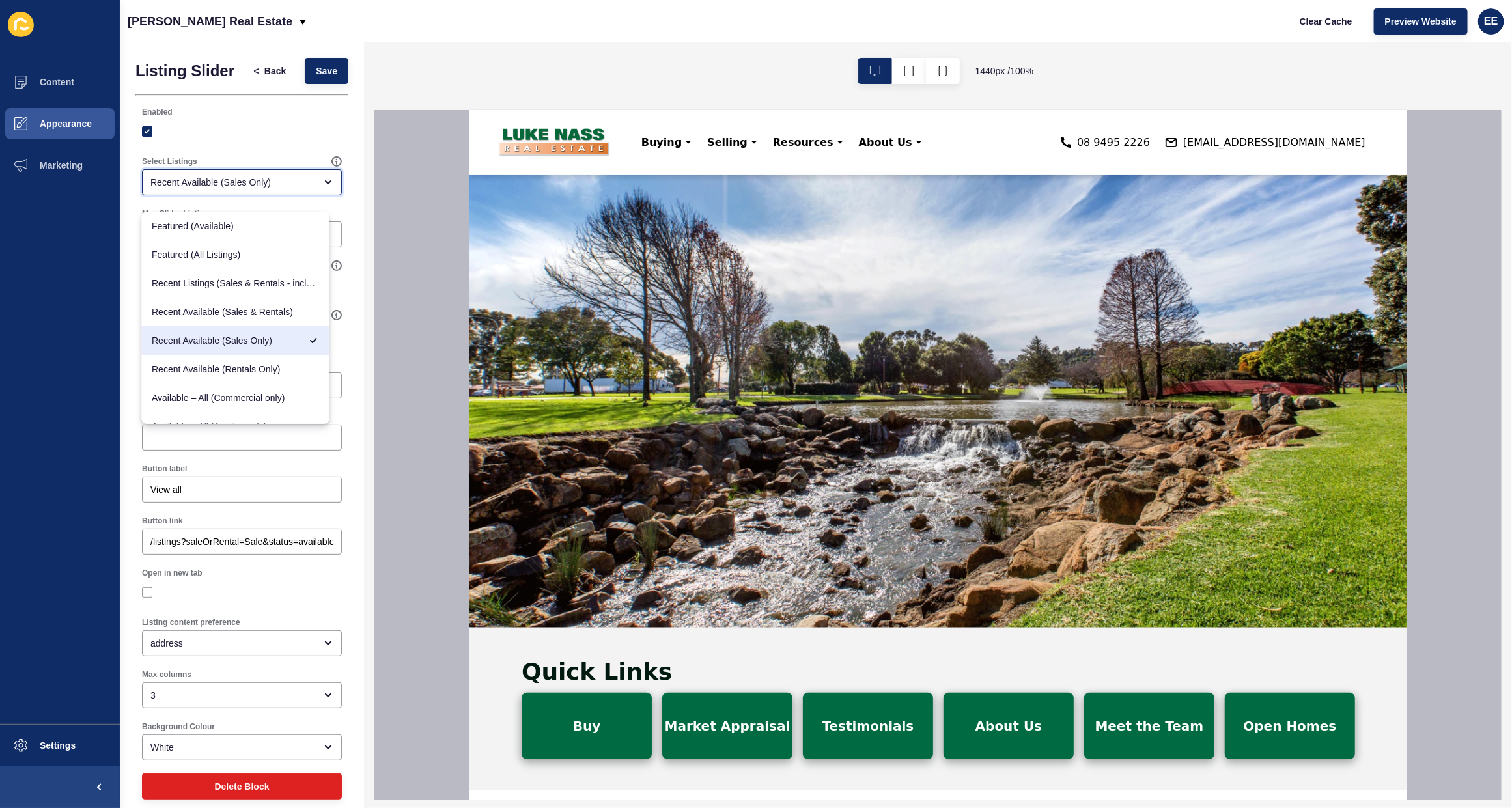
click at [290, 189] on div "Recent Available (Sales Only)" at bounding box center [232, 183] width 165 height 13
click at [259, 279] on span "Recent Listings (Sales & Rentals - including sold & leased)" at bounding box center [236, 283] width 166 height 13
type input "Recent Listings (Sales & Rentals - including sold & leased)"
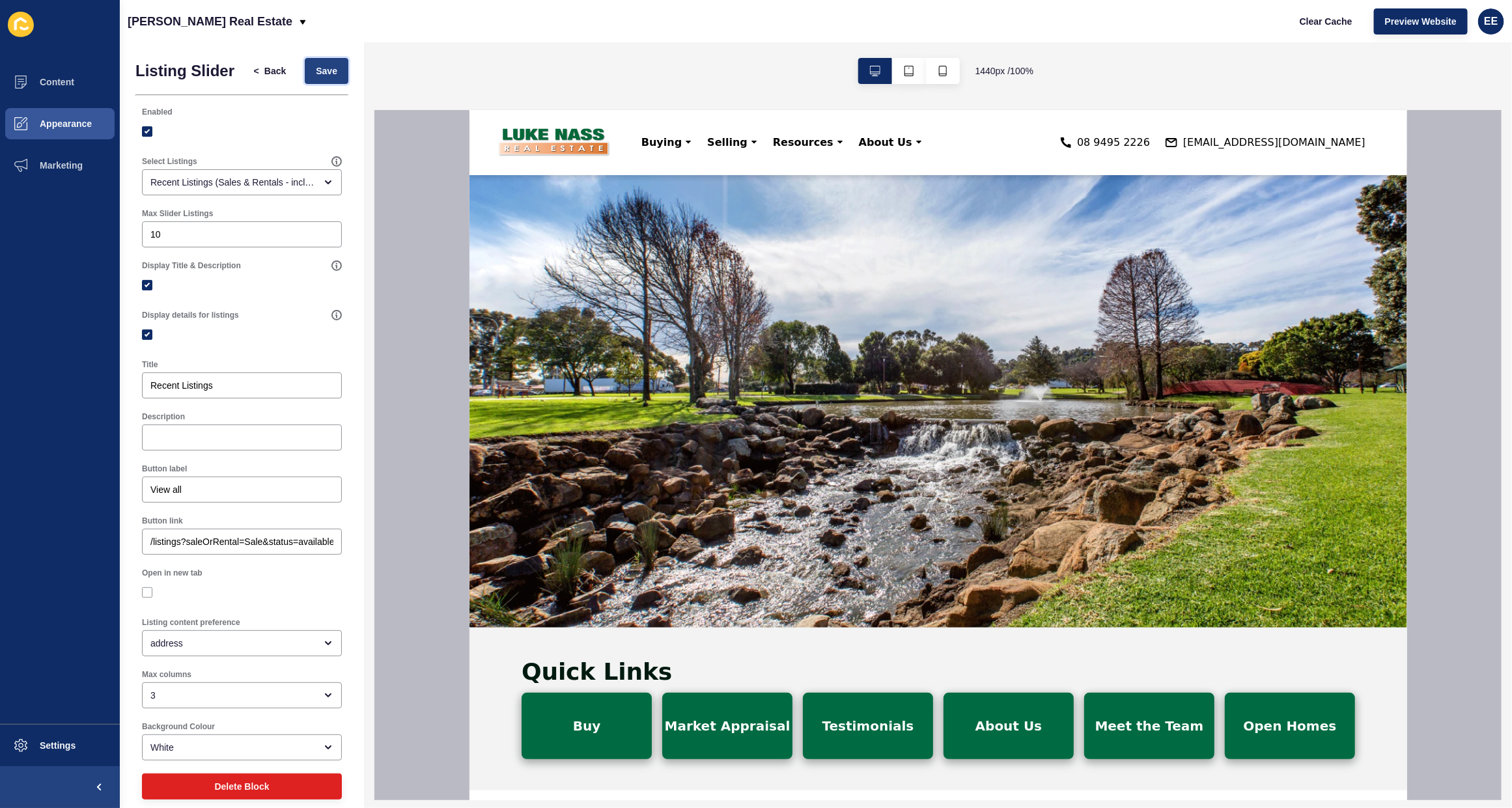
click at [328, 76] on button "Save" at bounding box center [326, 71] width 43 height 26
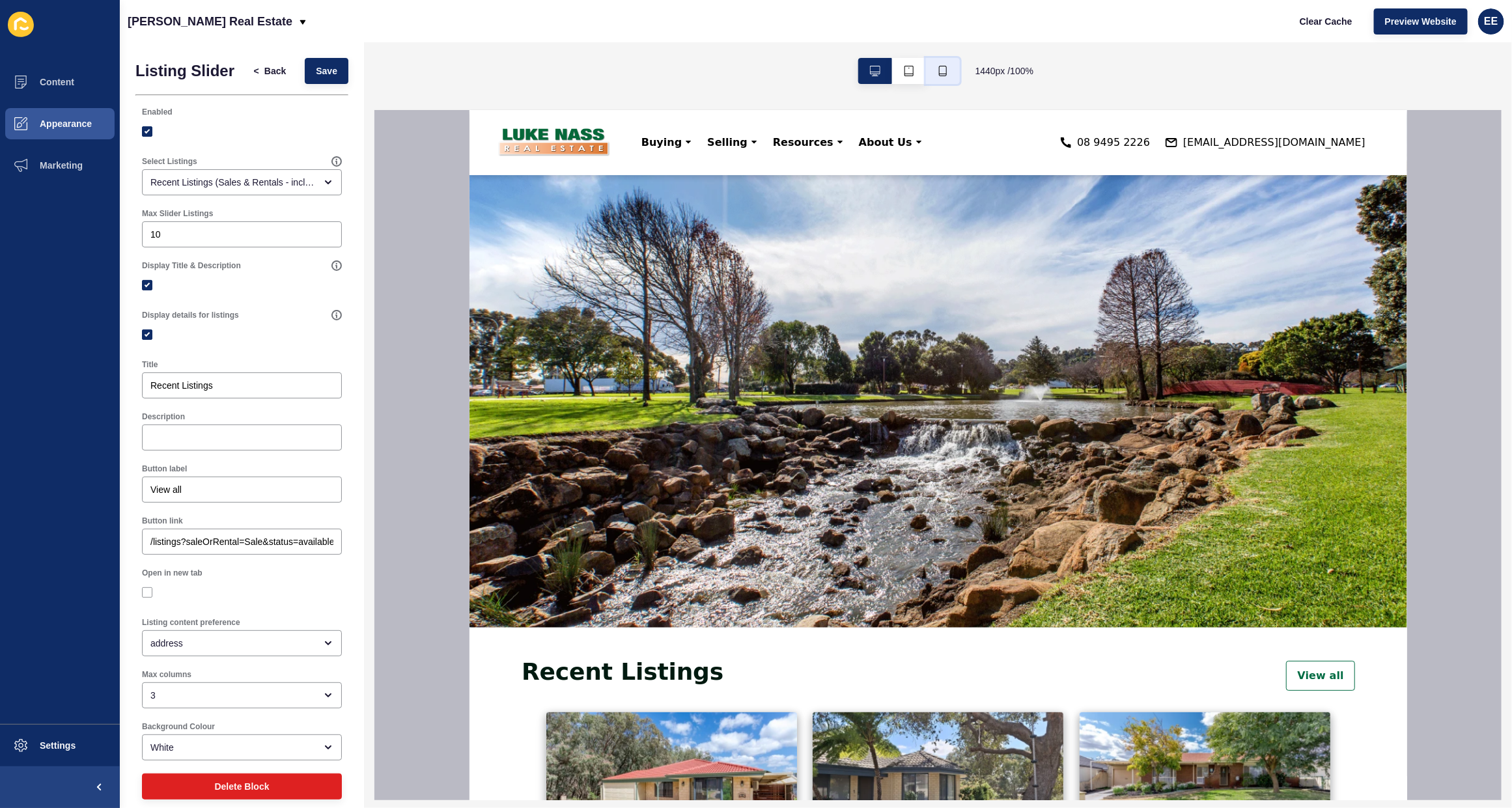
click at [944, 73] on icon "button" at bounding box center [943, 71] width 11 height 11
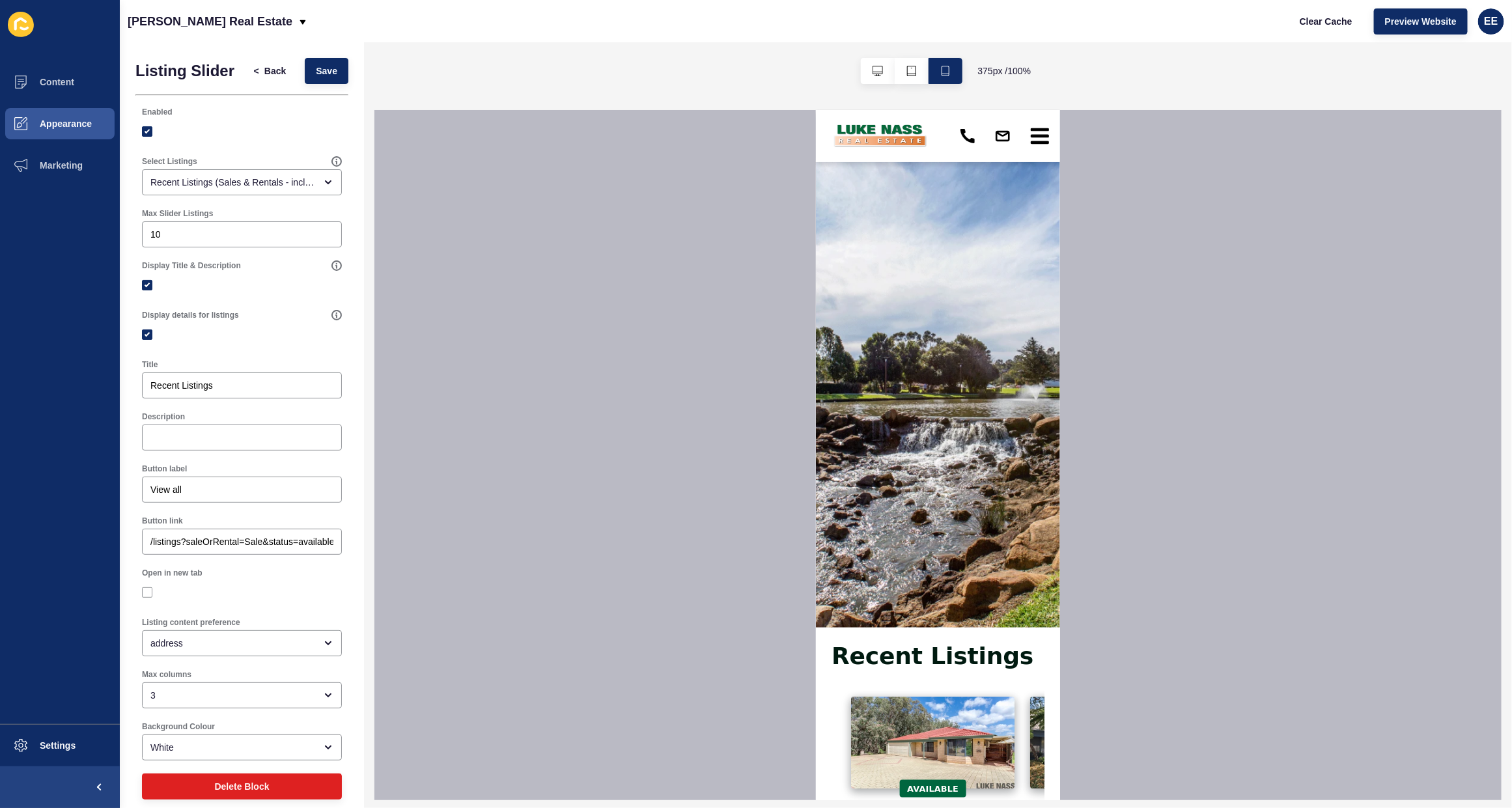
click at [990, 136] on icon at bounding box center [1039, 135] width 18 height 2
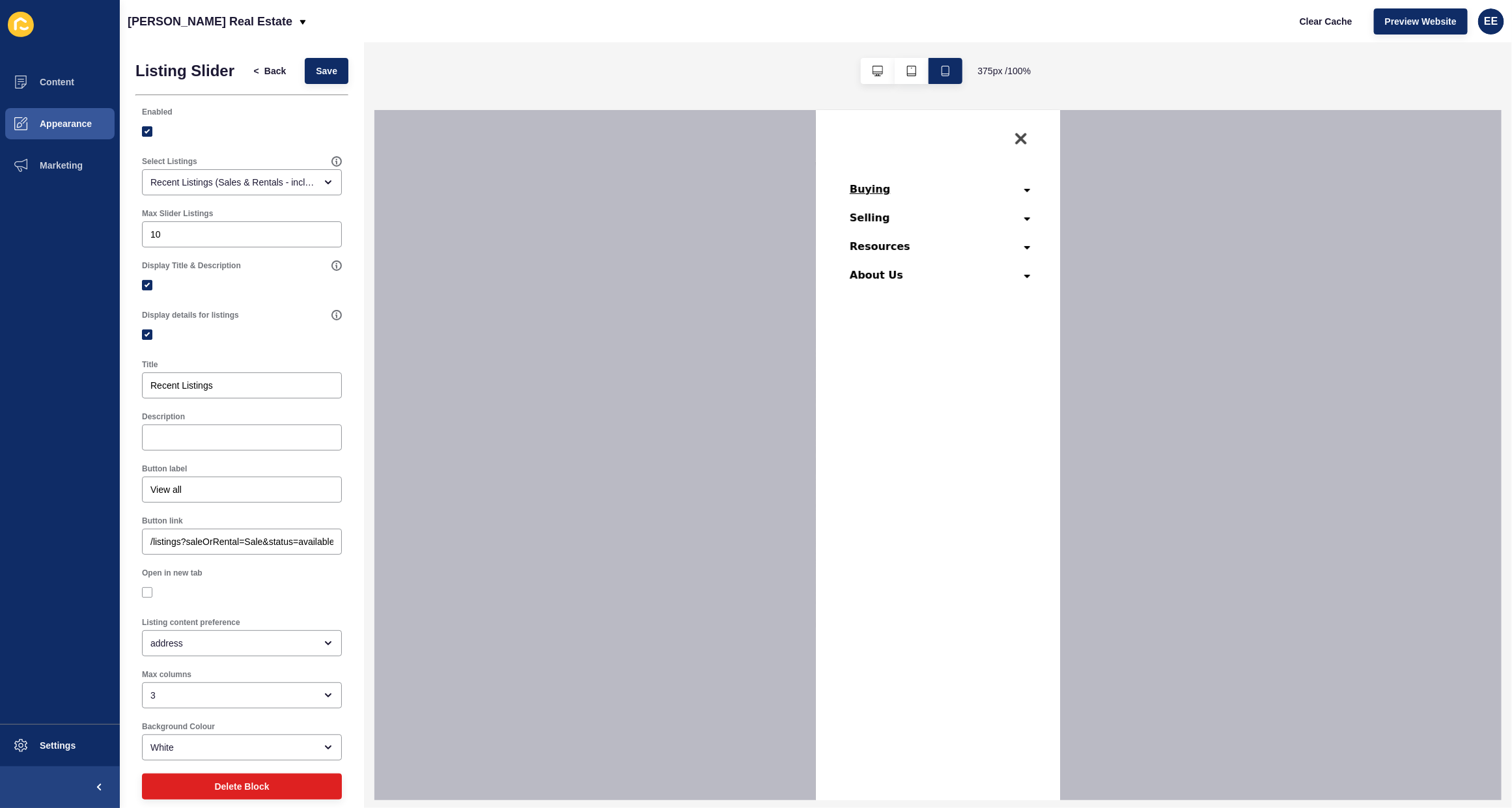
click at [990, 185] on div "Buying" at bounding box center [937, 188] width 202 height 29
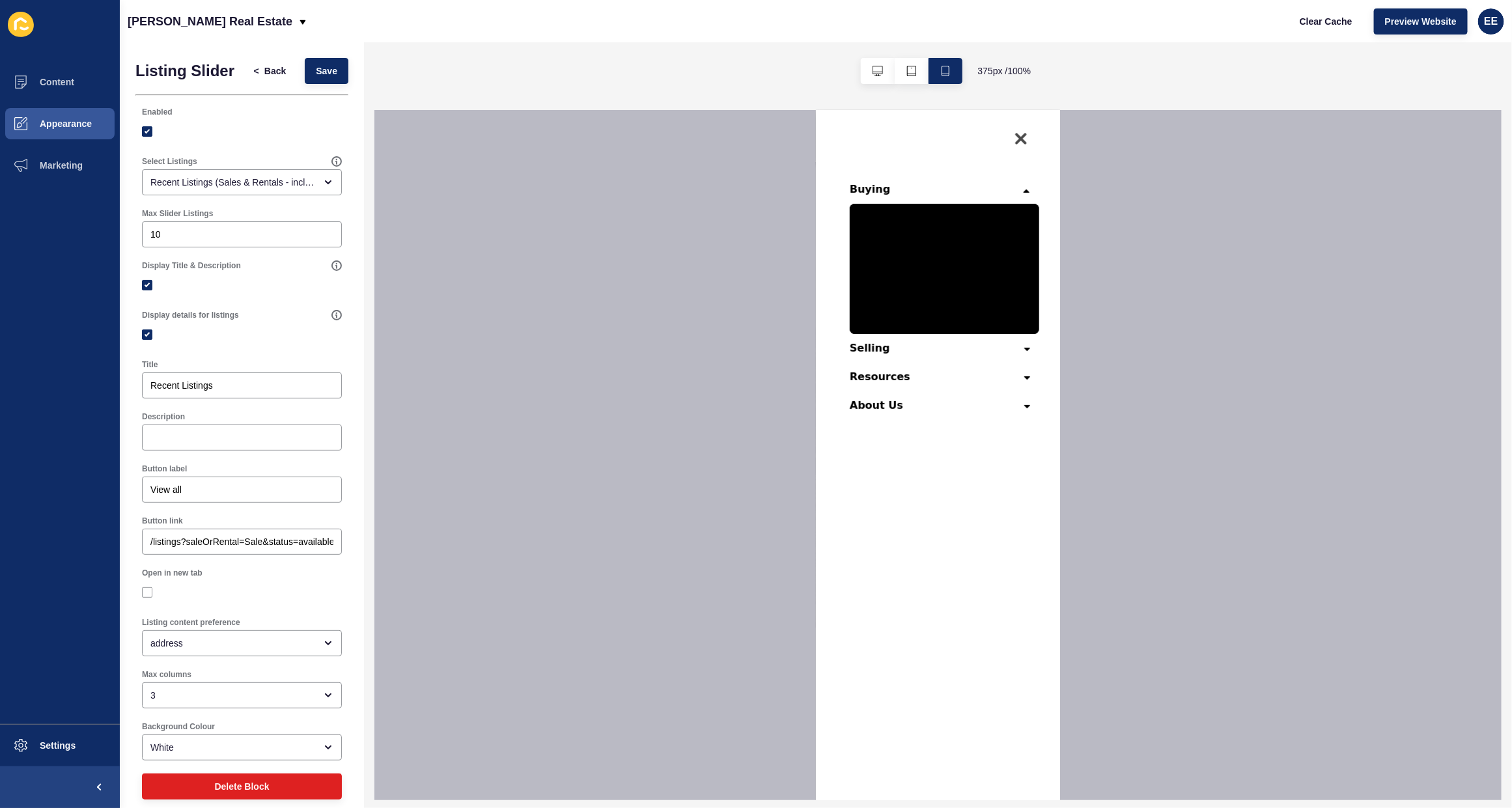
click at [876, 214] on link "Residential Sales" at bounding box center [944, 217] width 189 height 29
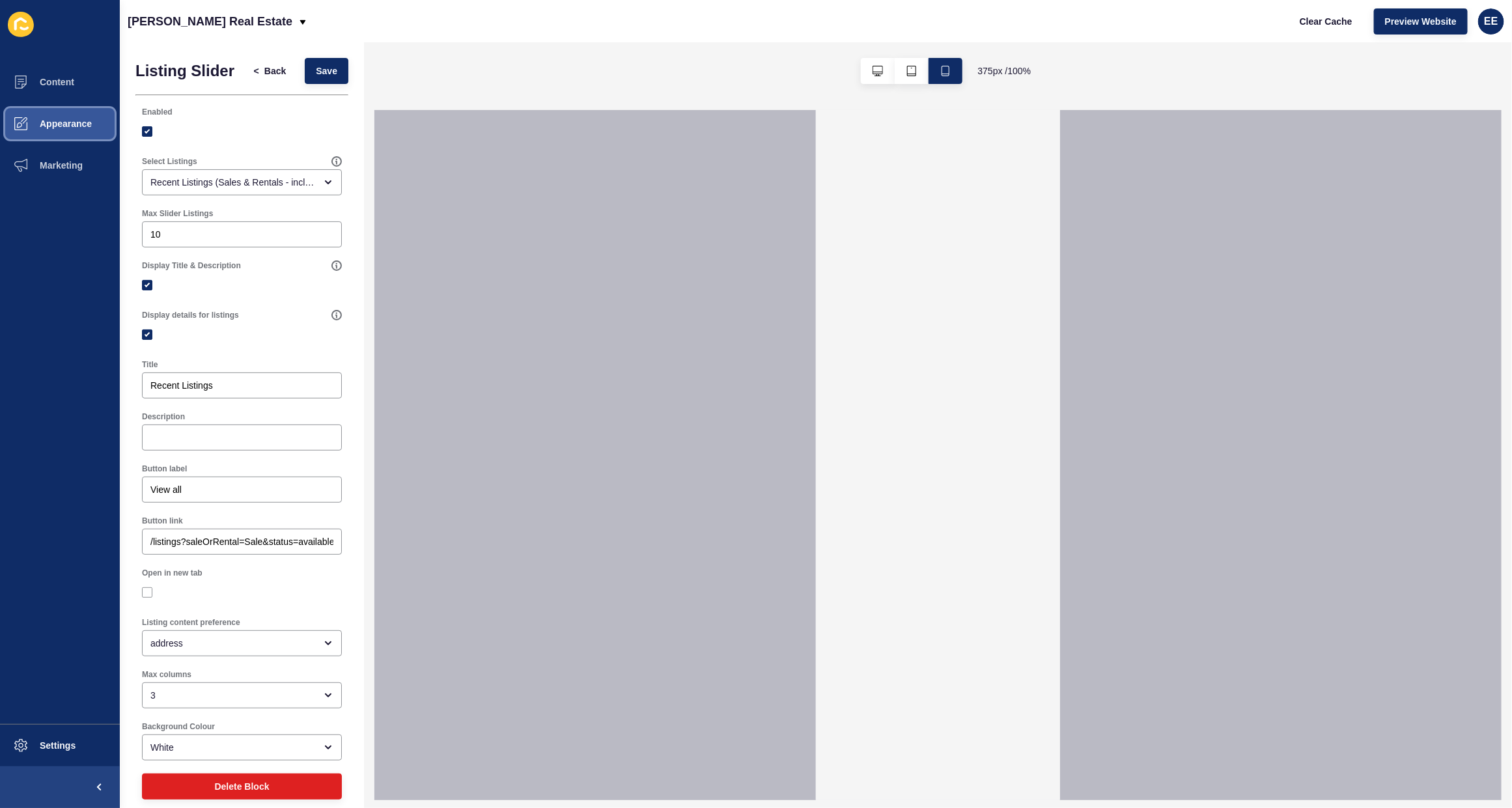
click at [76, 122] on span "Appearance" at bounding box center [45, 123] width 94 height 11
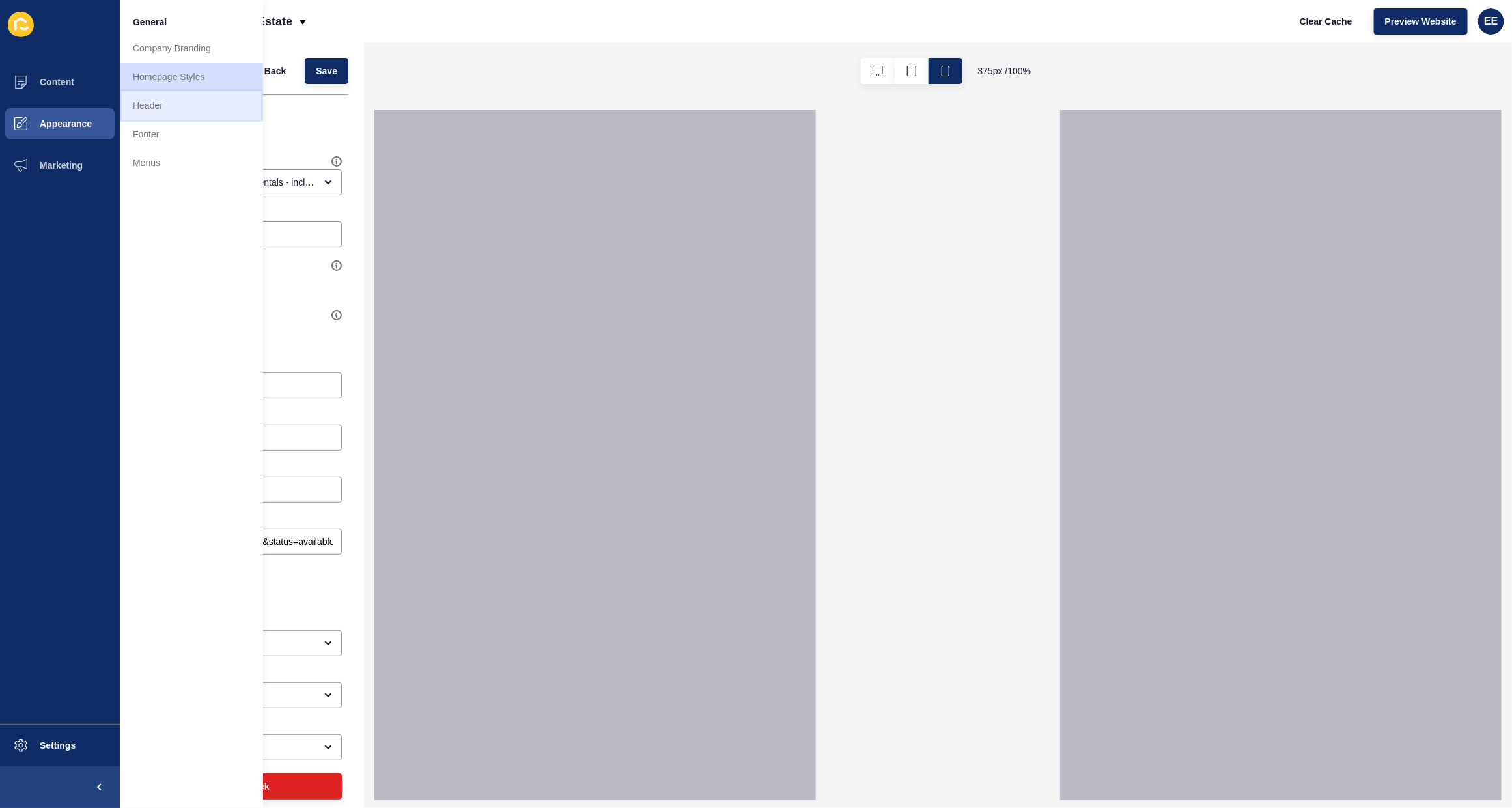
click at [161, 102] on link "Header" at bounding box center [192, 105] width 144 height 29
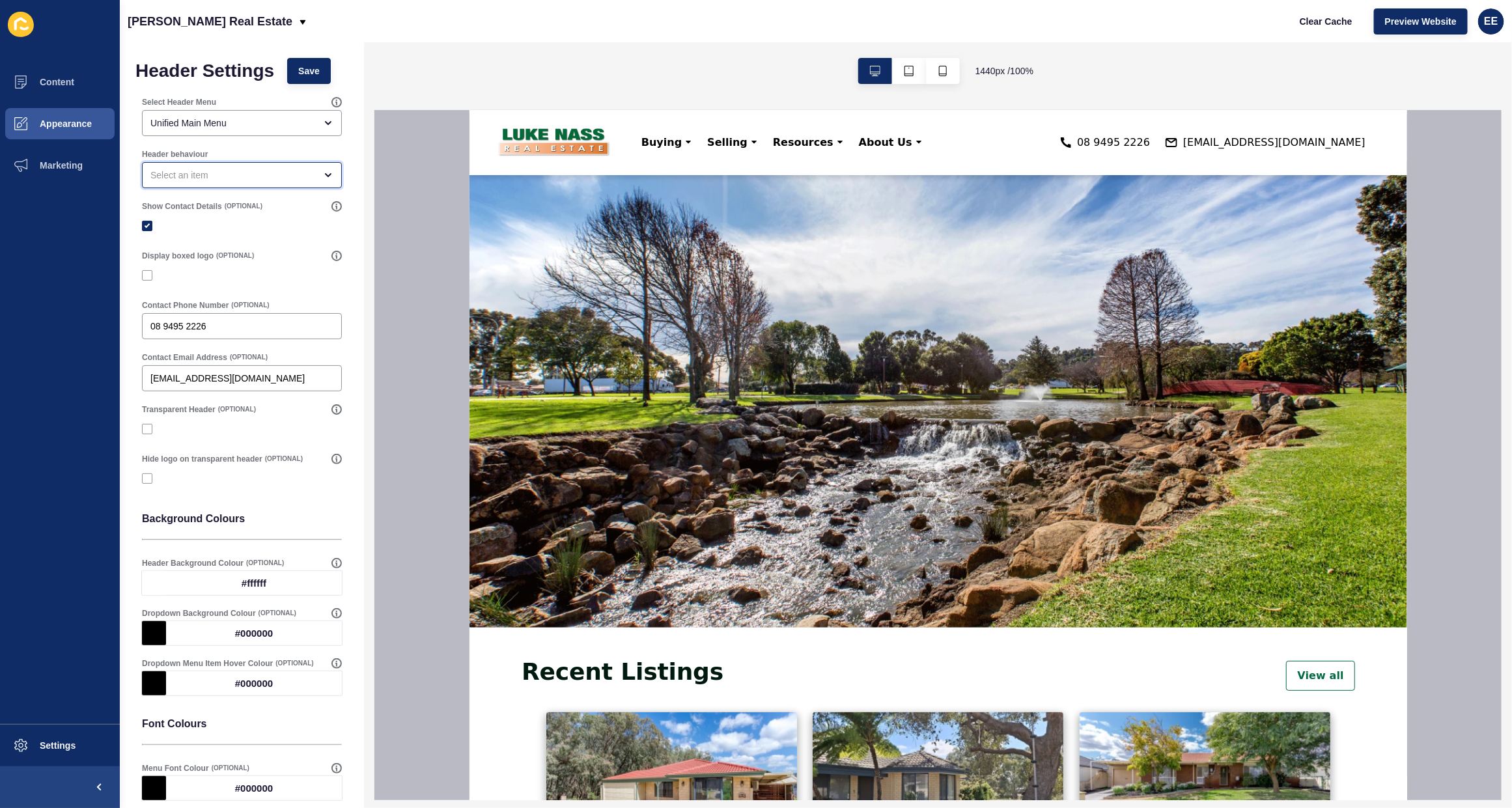
click at [276, 188] on div "open menu" at bounding box center [241, 175] width 200 height 26
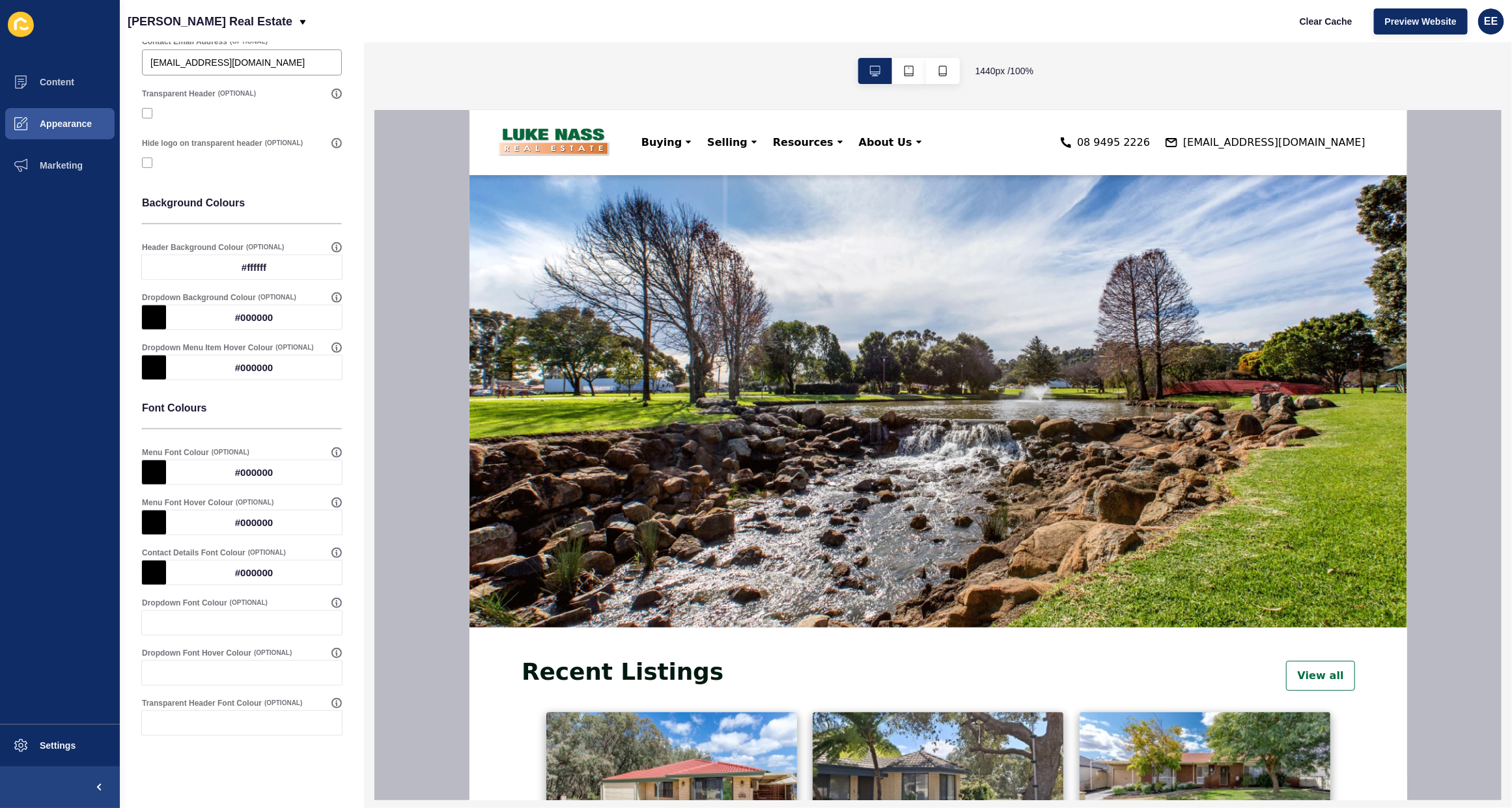
scroll to position [330, 0]
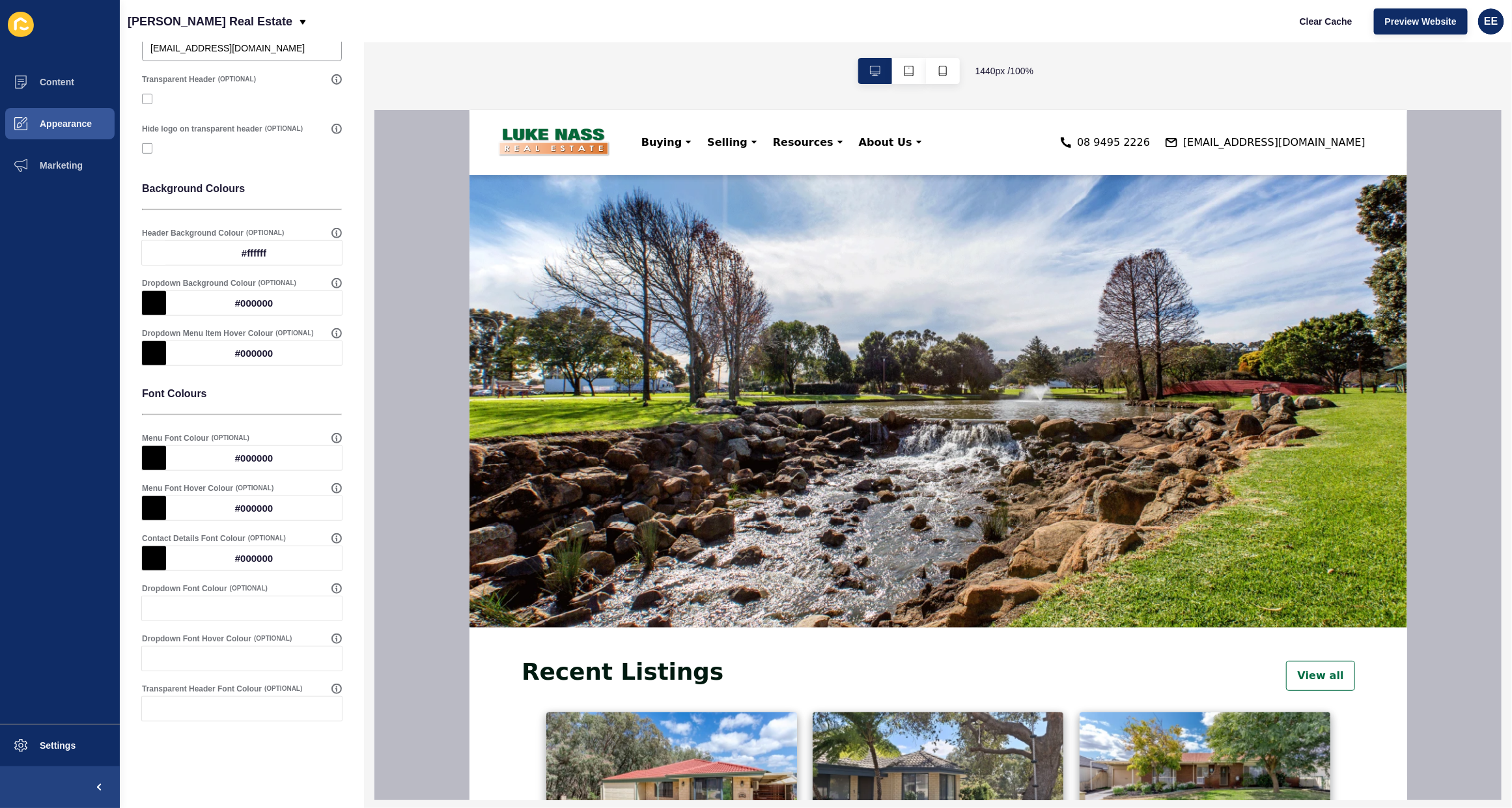
click at [222, 514] on div at bounding box center [254, 608] width 176 height 24
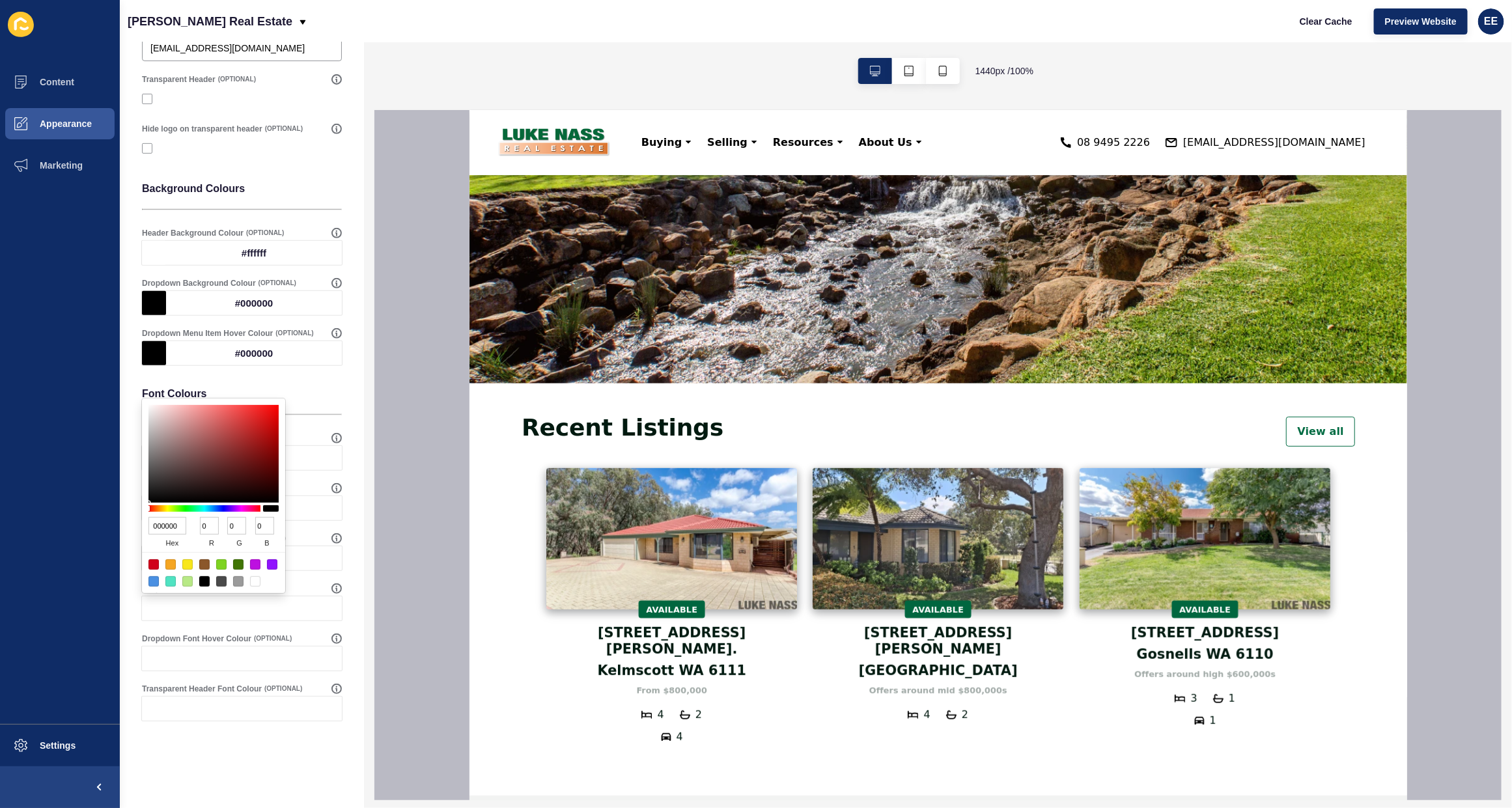
click at [379, 506] on div at bounding box center [938, 455] width 1127 height 690
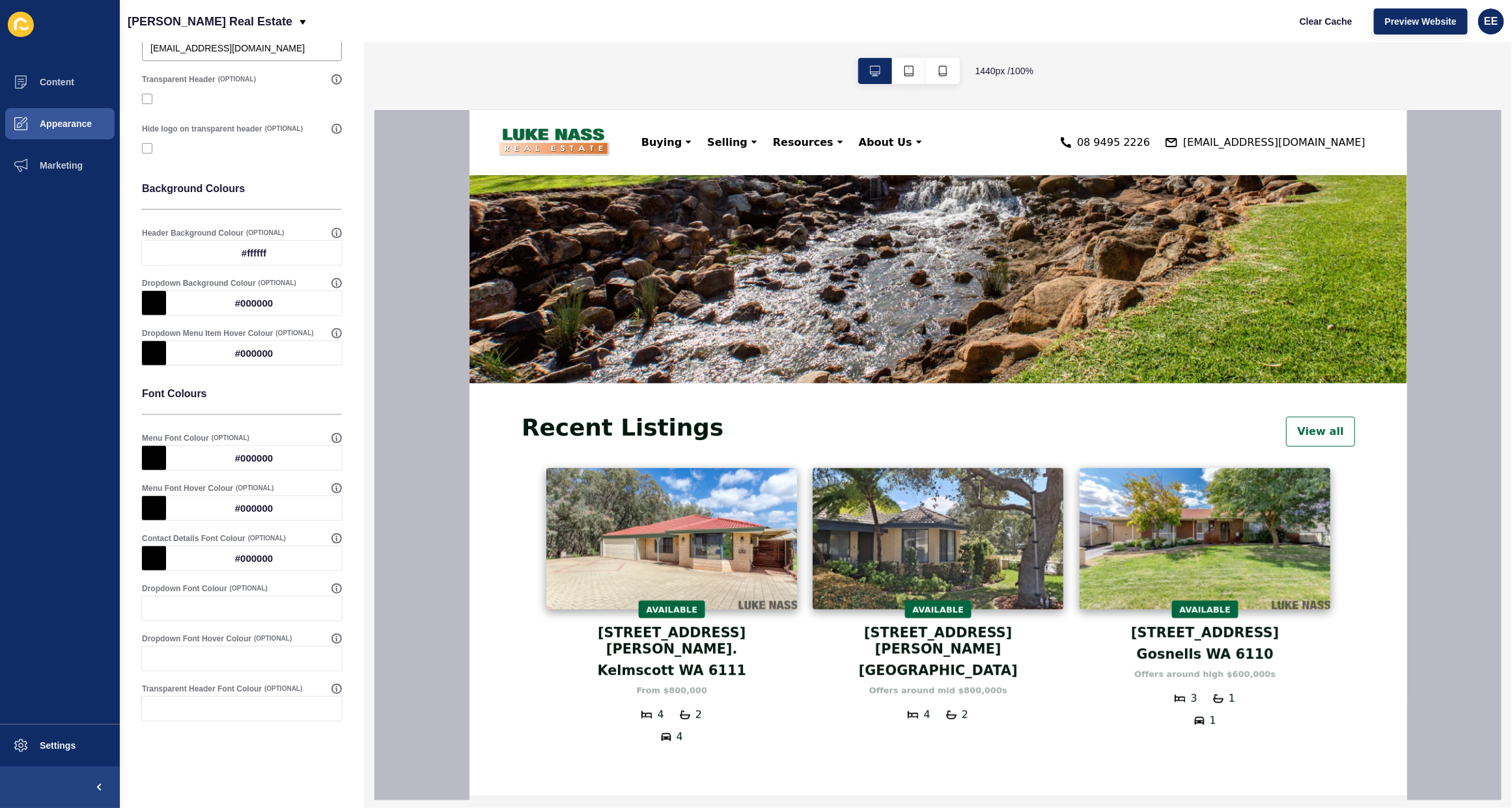
click at [219, 514] on div at bounding box center [254, 608] width 176 height 24
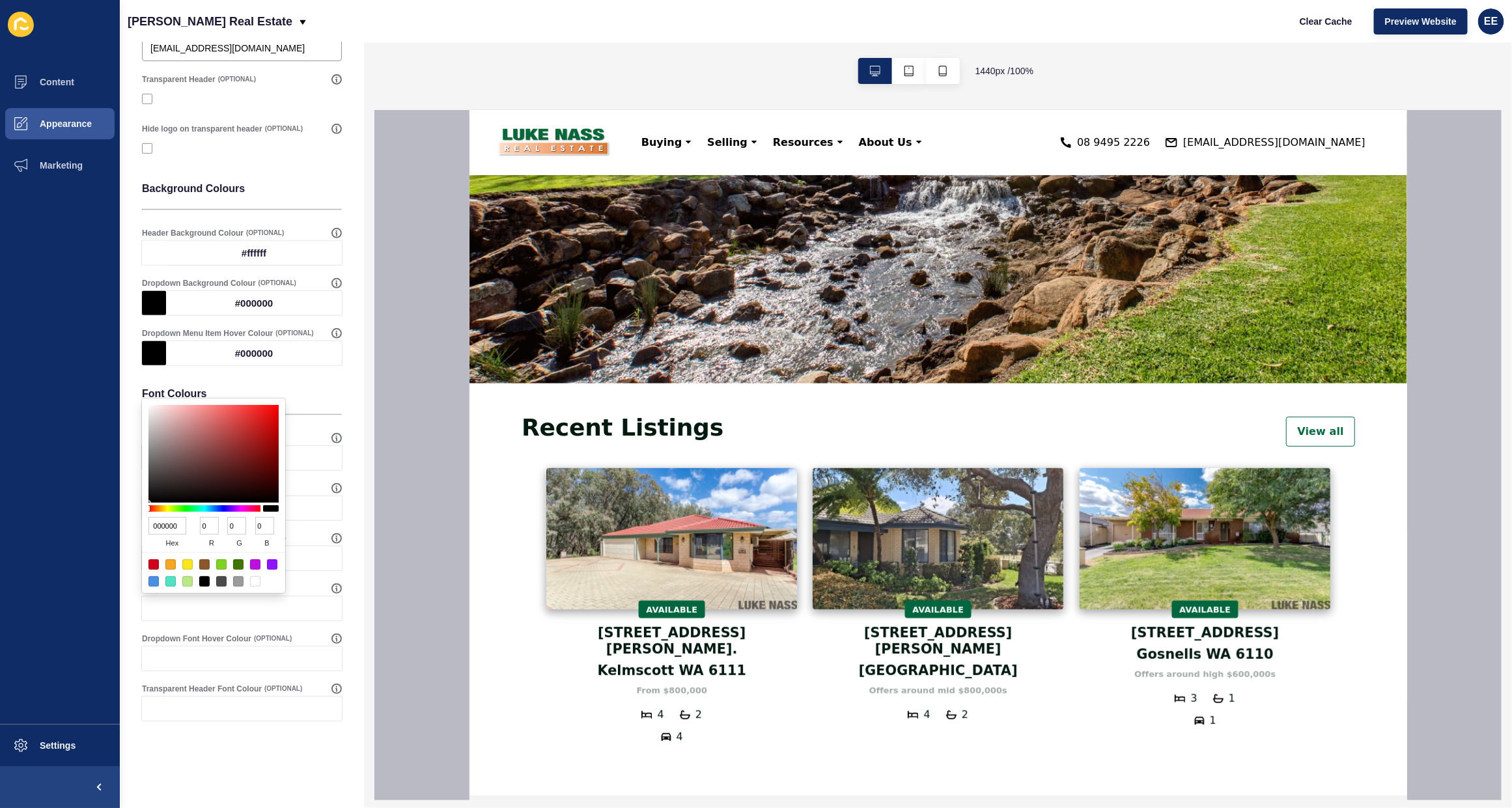
drag, startPoint x: 183, startPoint y: 528, endPoint x: 82, endPoint y: 528, distance: 101.0
click at [82, 514] on body "Content Appearance Marketing Settings [PERSON_NAME] Real Estate Clear Cache Pre…" at bounding box center [756, 404] width 1512 height 808
type input "000"
click at [154, 514] on input "000000" at bounding box center [167, 526] width 38 height 18
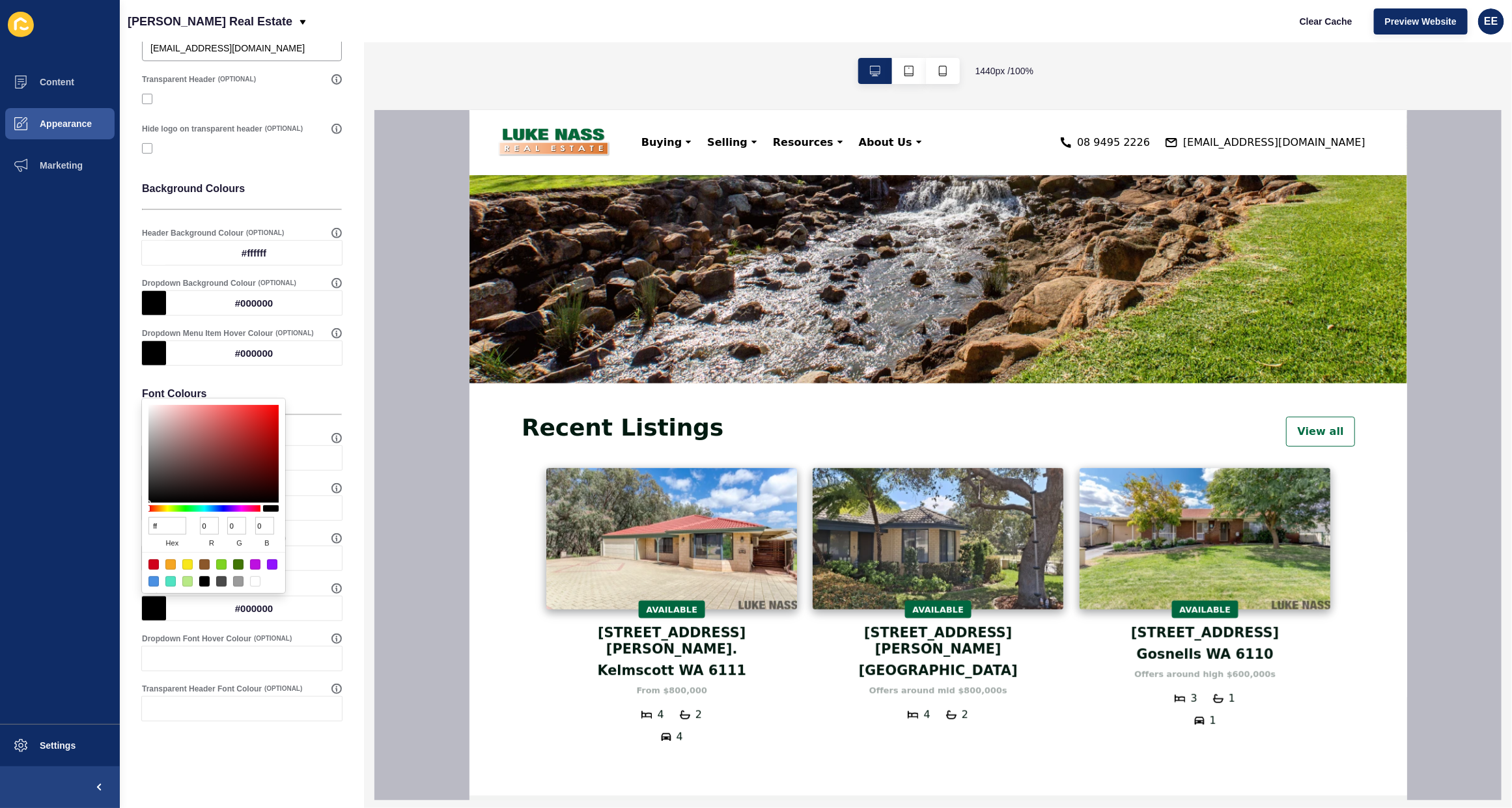
type input "fff"
type input "255"
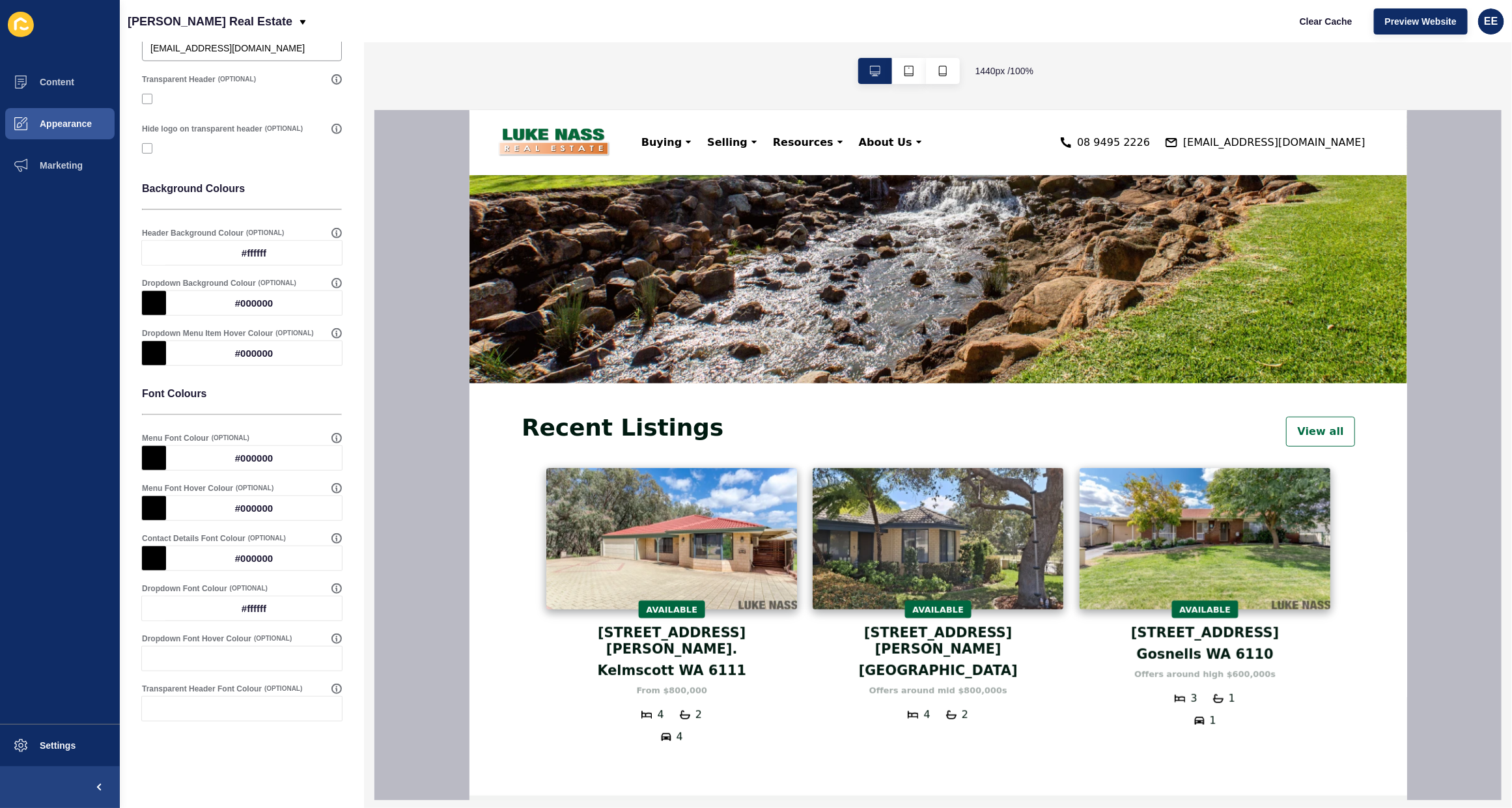
click at [347, 514] on div "Header Settings Save Select Header Menu Unified Main Menu Header behaviour Show…" at bounding box center [241, 260] width 244 height 1096
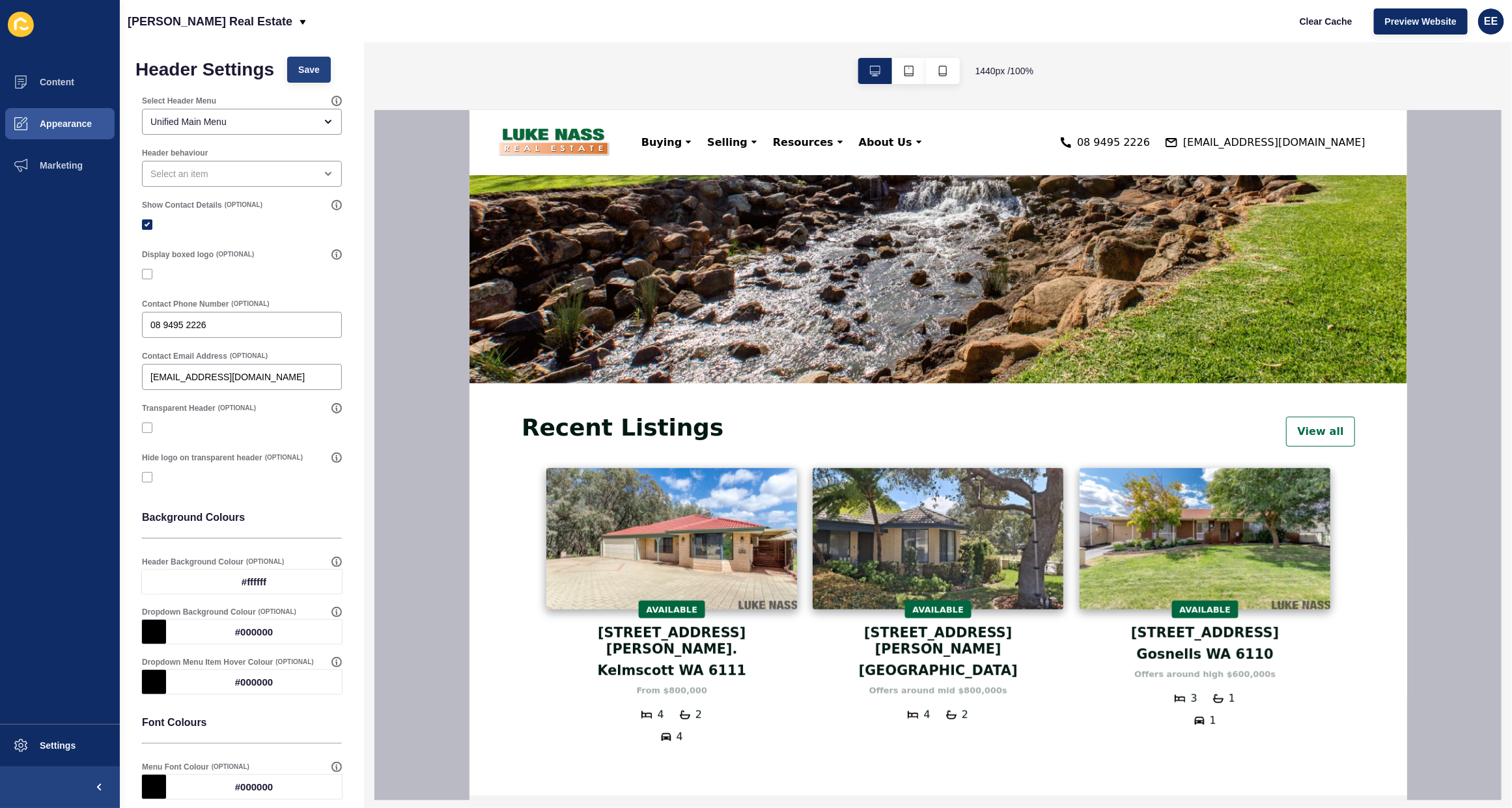
scroll to position [0, 0]
click at [319, 62] on button "Save" at bounding box center [308, 71] width 43 height 26
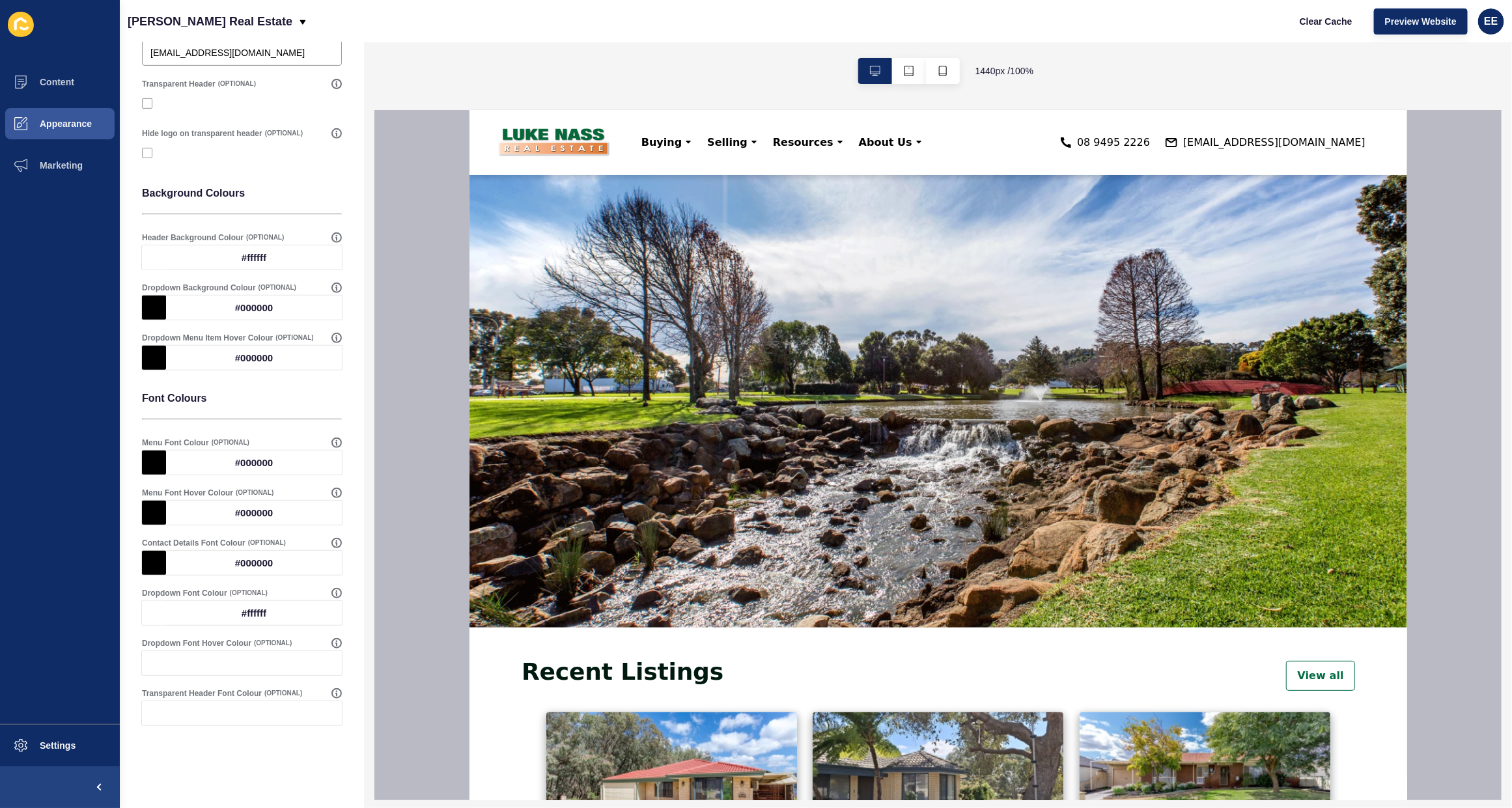
scroll to position [330, 0]
click at [241, 514] on div at bounding box center [254, 659] width 176 height 24
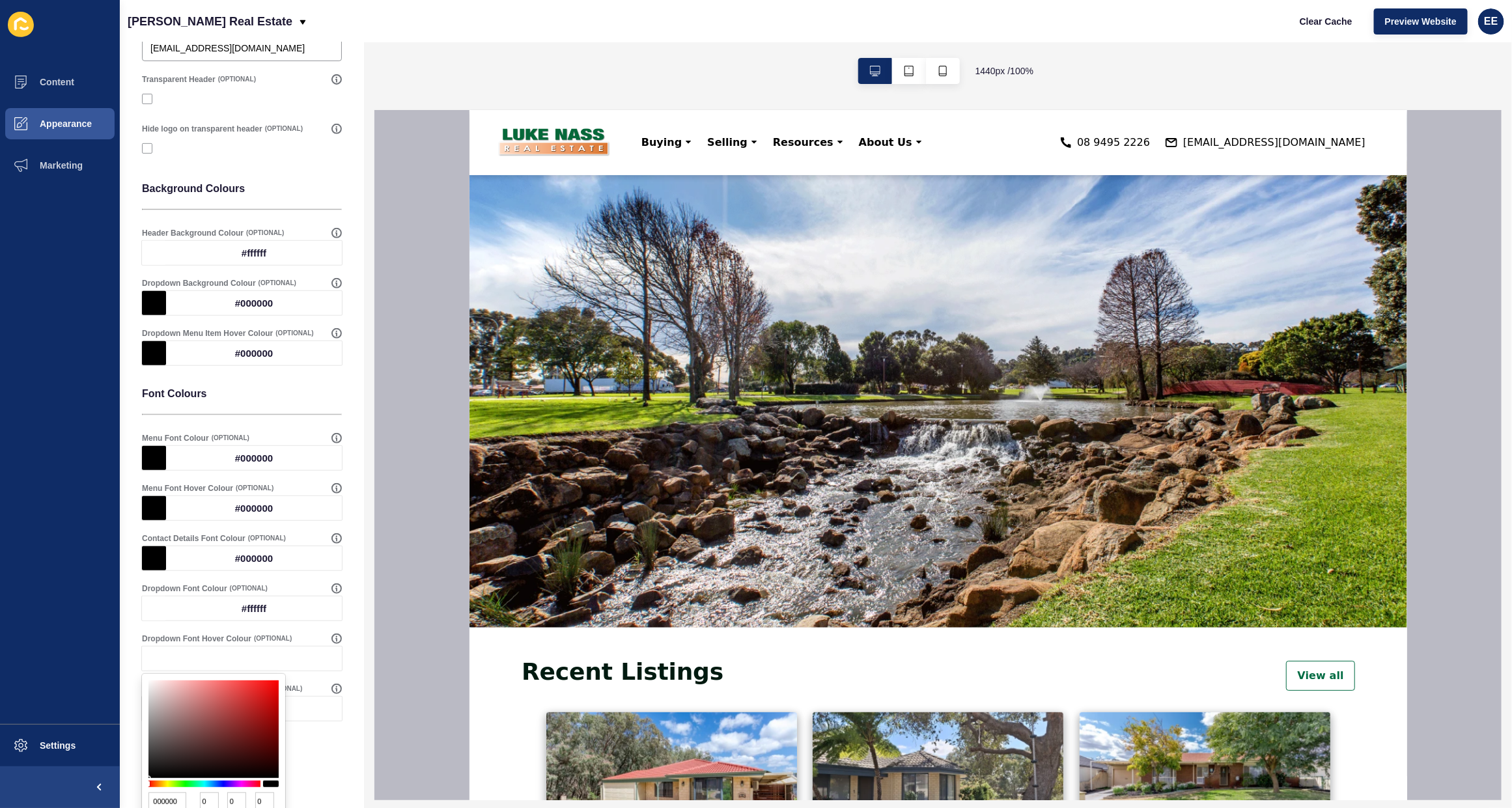
click at [166, 514] on input "000000" at bounding box center [167, 801] width 38 height 18
type input "fff"
type input "255"
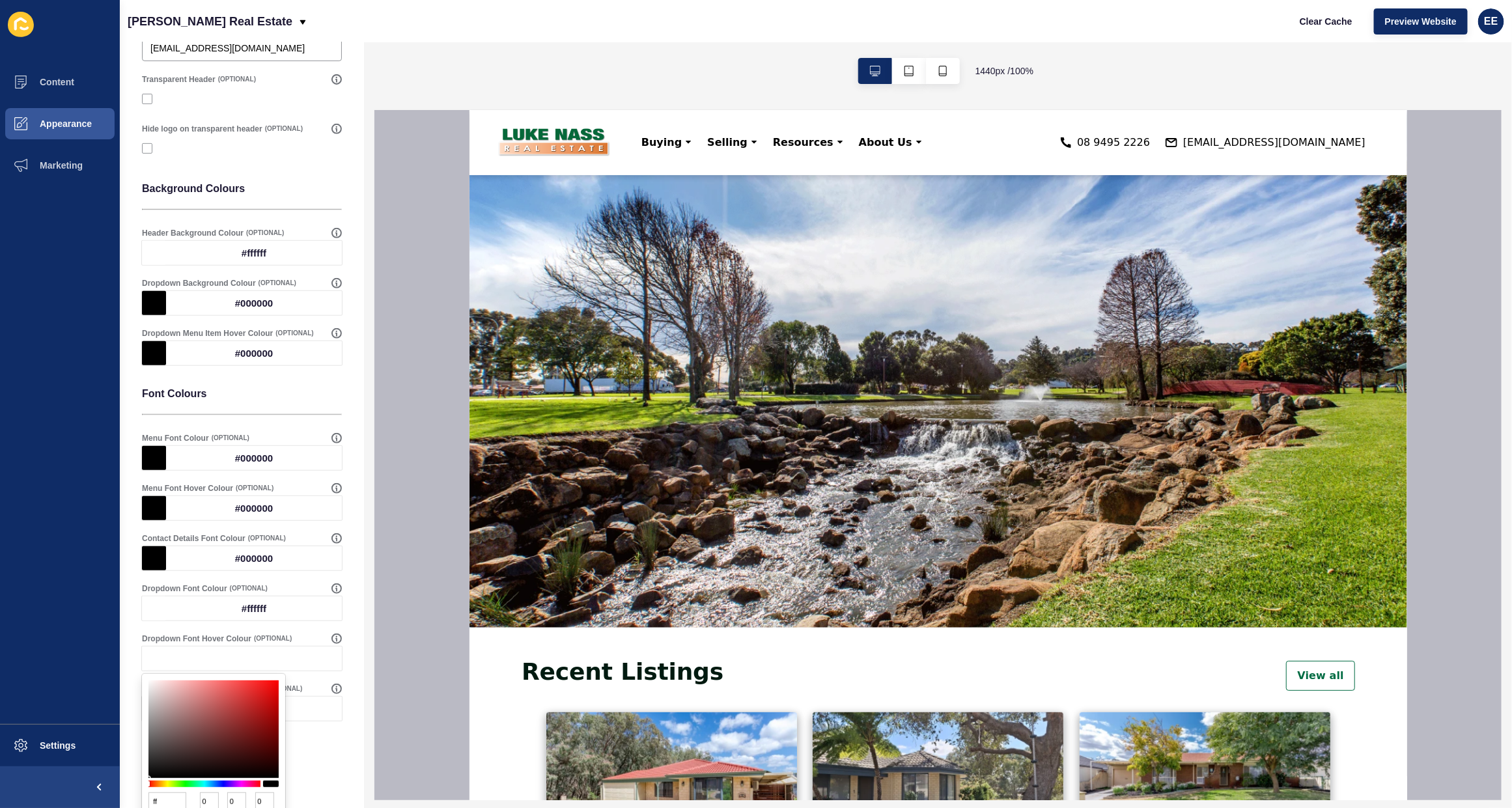
type input "255"
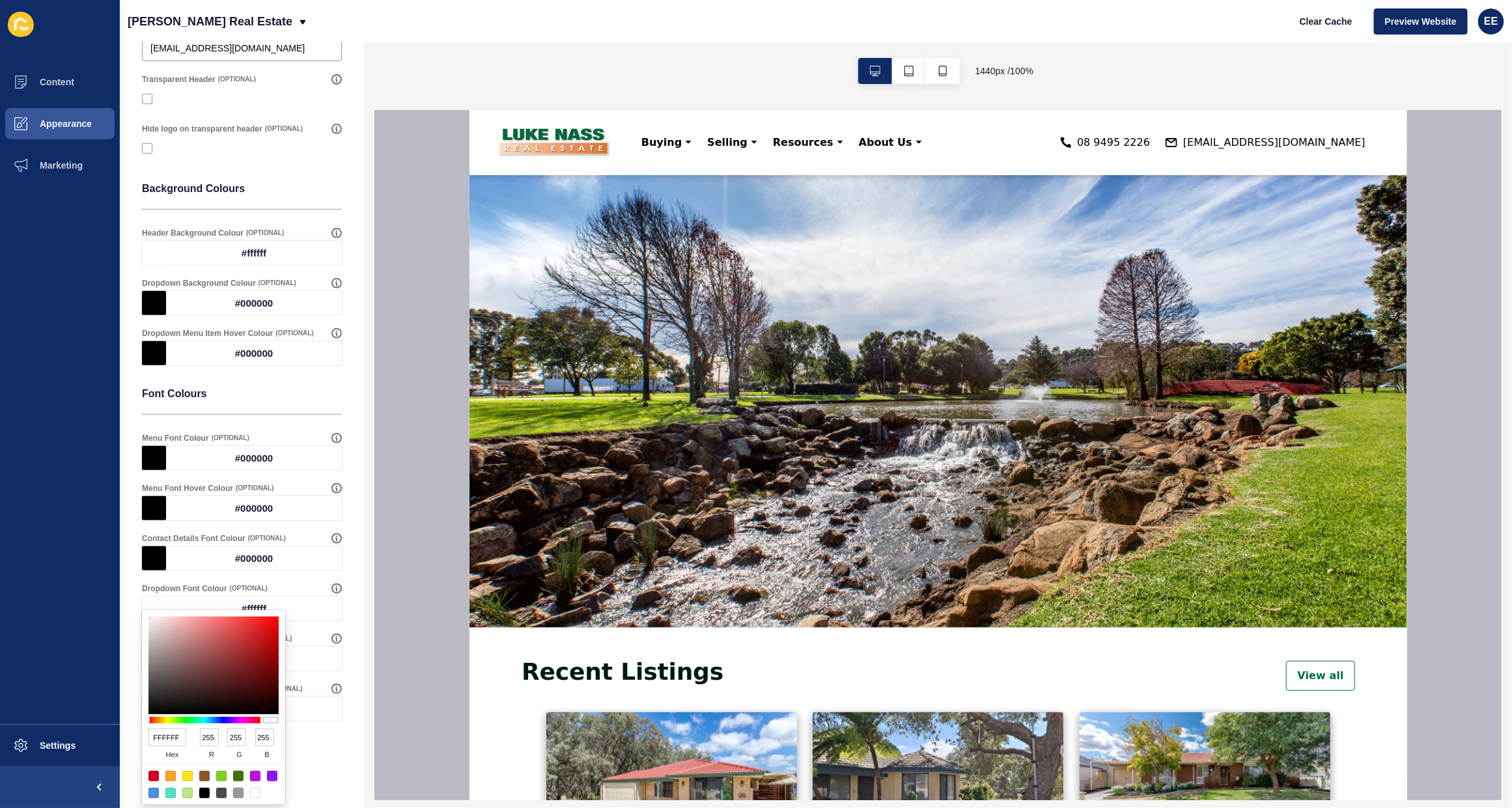
scroll to position [0, 0]
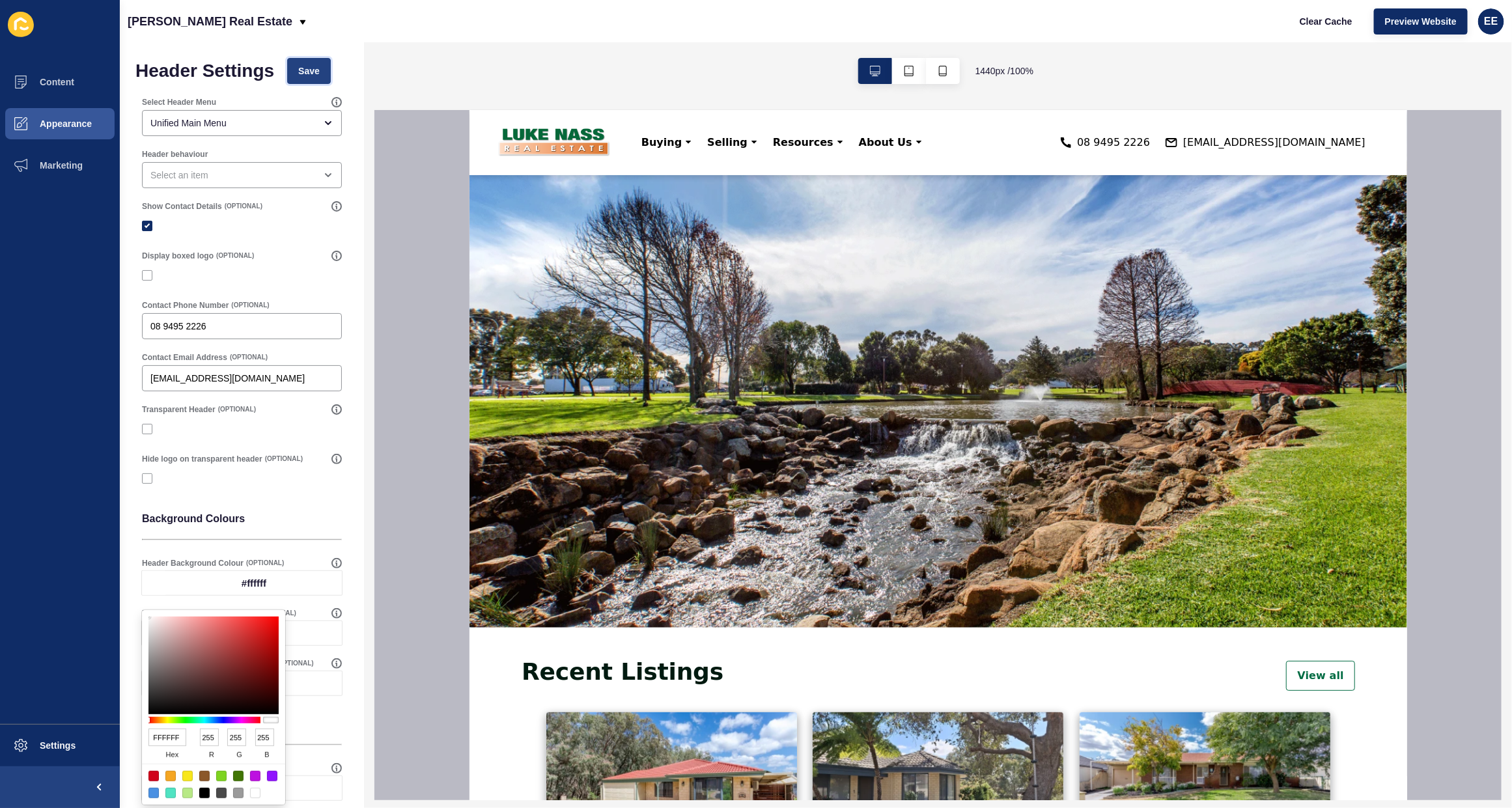
click at [312, 65] on span "Save" at bounding box center [309, 71] width 21 height 13
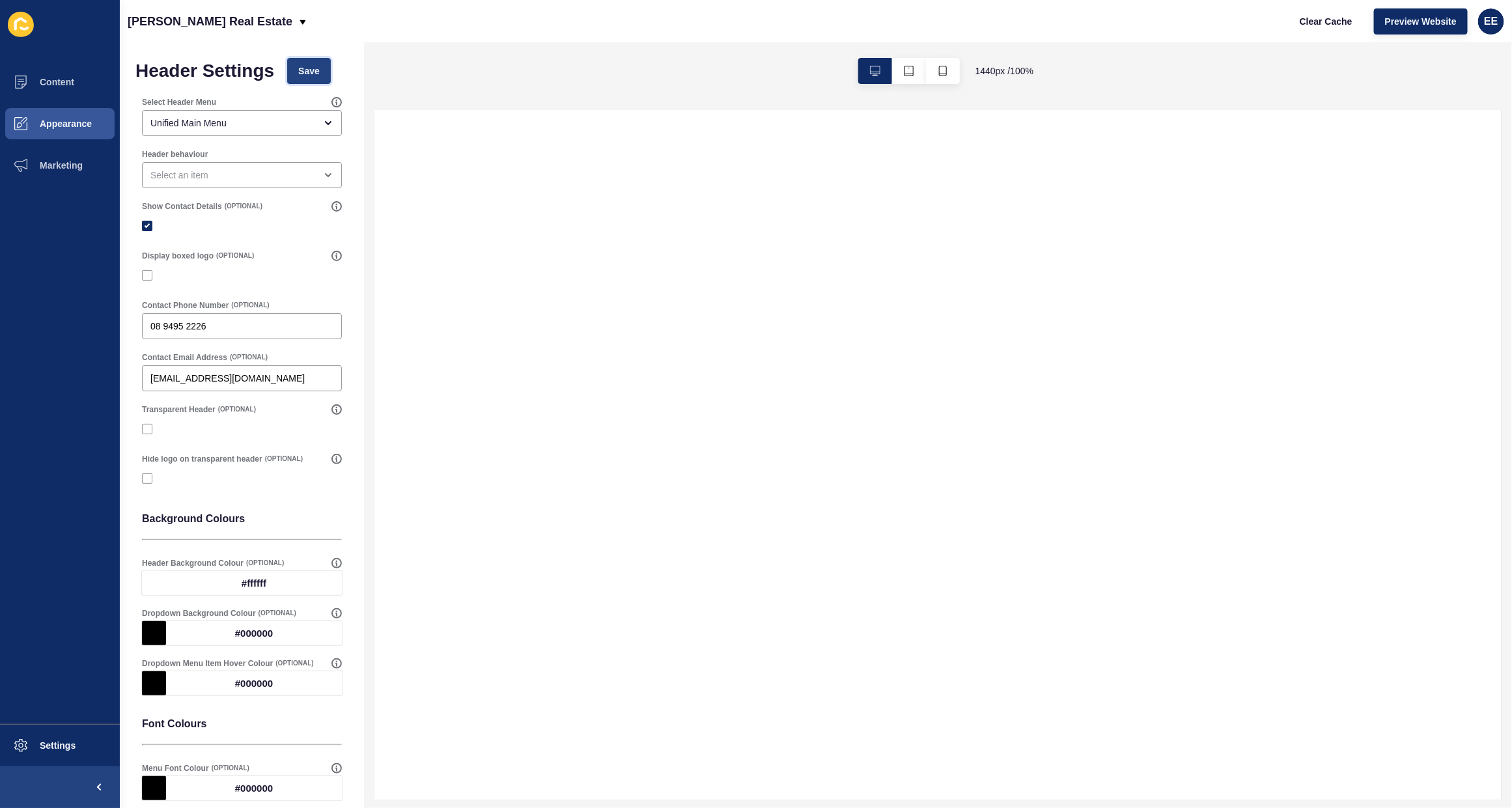
click at [299, 67] on button "Save" at bounding box center [308, 71] width 43 height 26
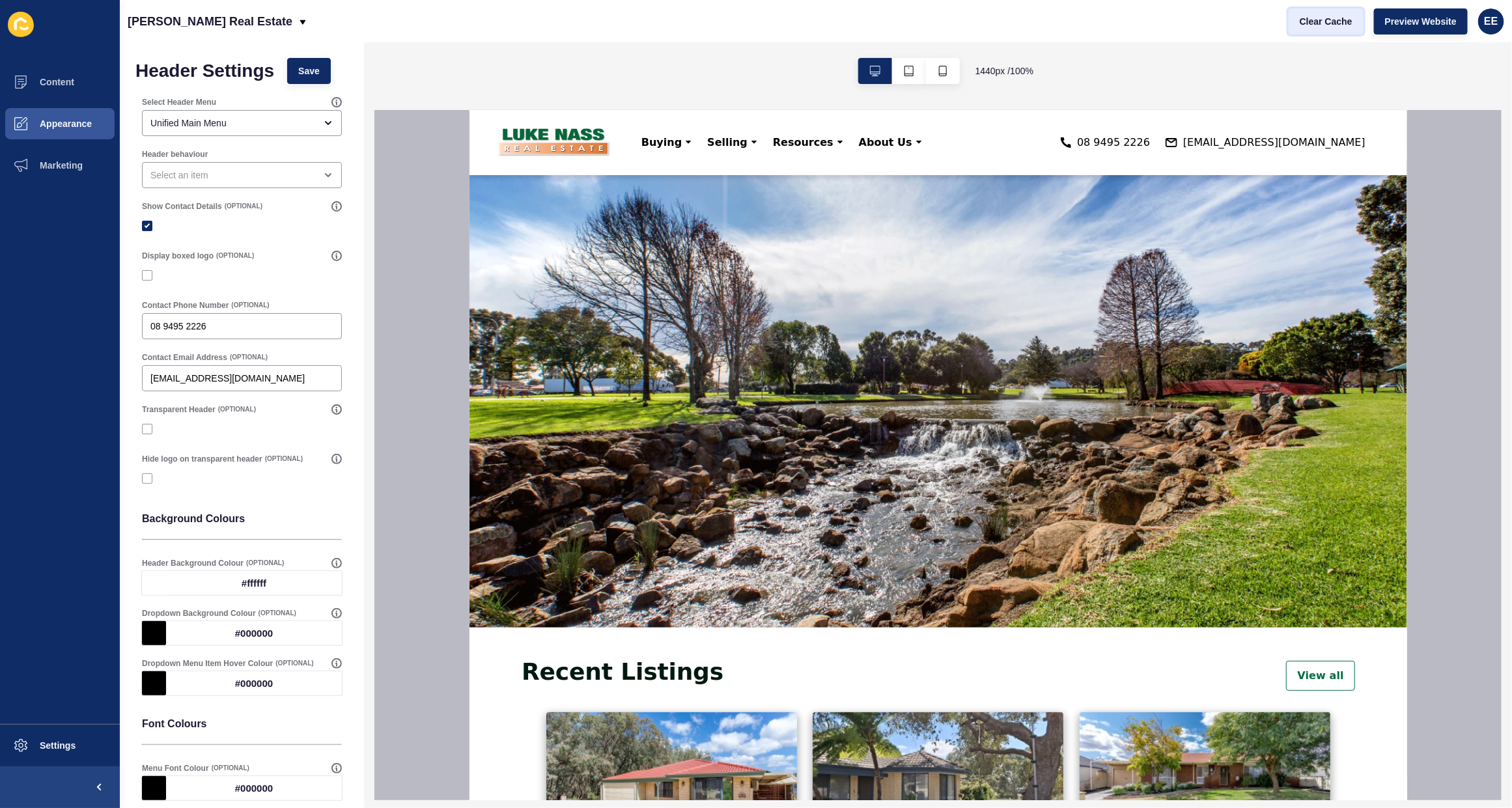
click at [990, 17] on span "Clear Cache" at bounding box center [1326, 21] width 53 height 13
click at [990, 21] on span "Clear Cache" at bounding box center [1326, 21] width 53 height 13
